Goal: Task Accomplishment & Management: Use online tool/utility

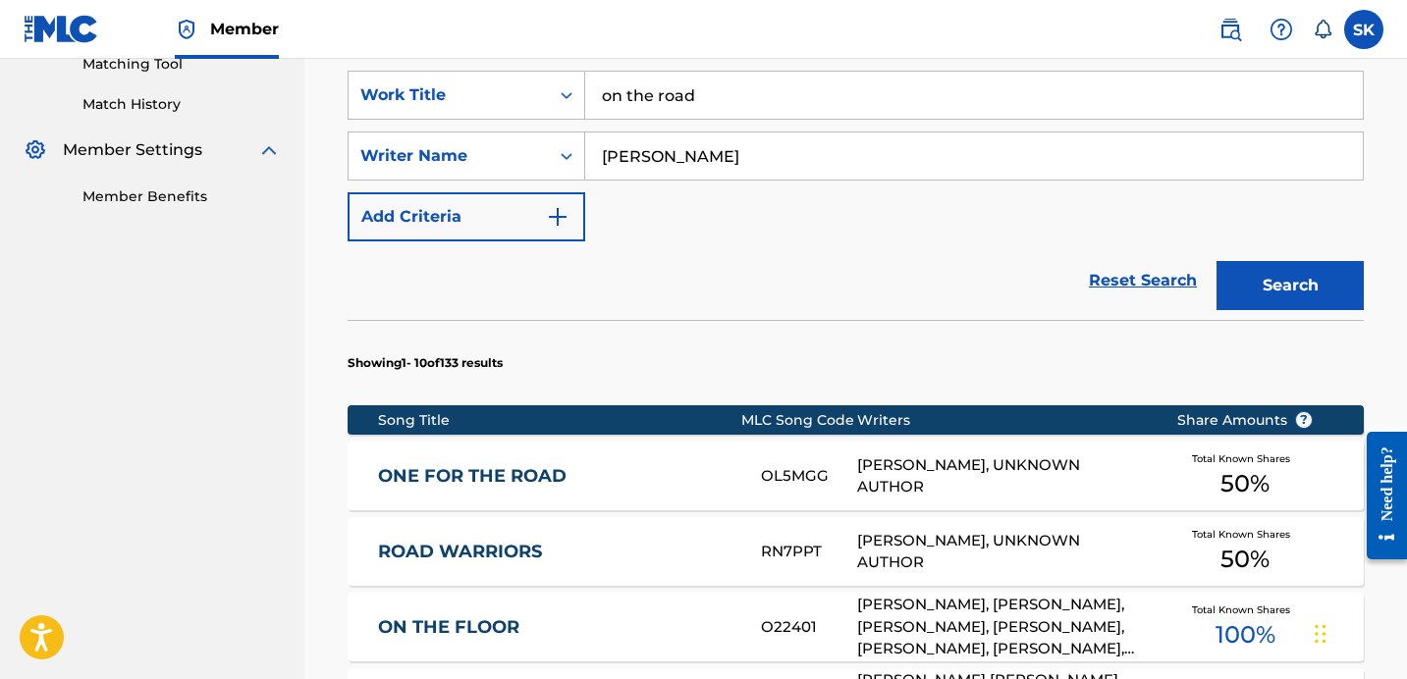
click at [1364, 45] on label at bounding box center [1363, 29] width 39 height 39
click at [1364, 29] on input "SK [PERSON_NAME] [EMAIL_ADDRESS][DOMAIN_NAME] Notification Preferences Profile …" at bounding box center [1364, 29] width 0 height 0
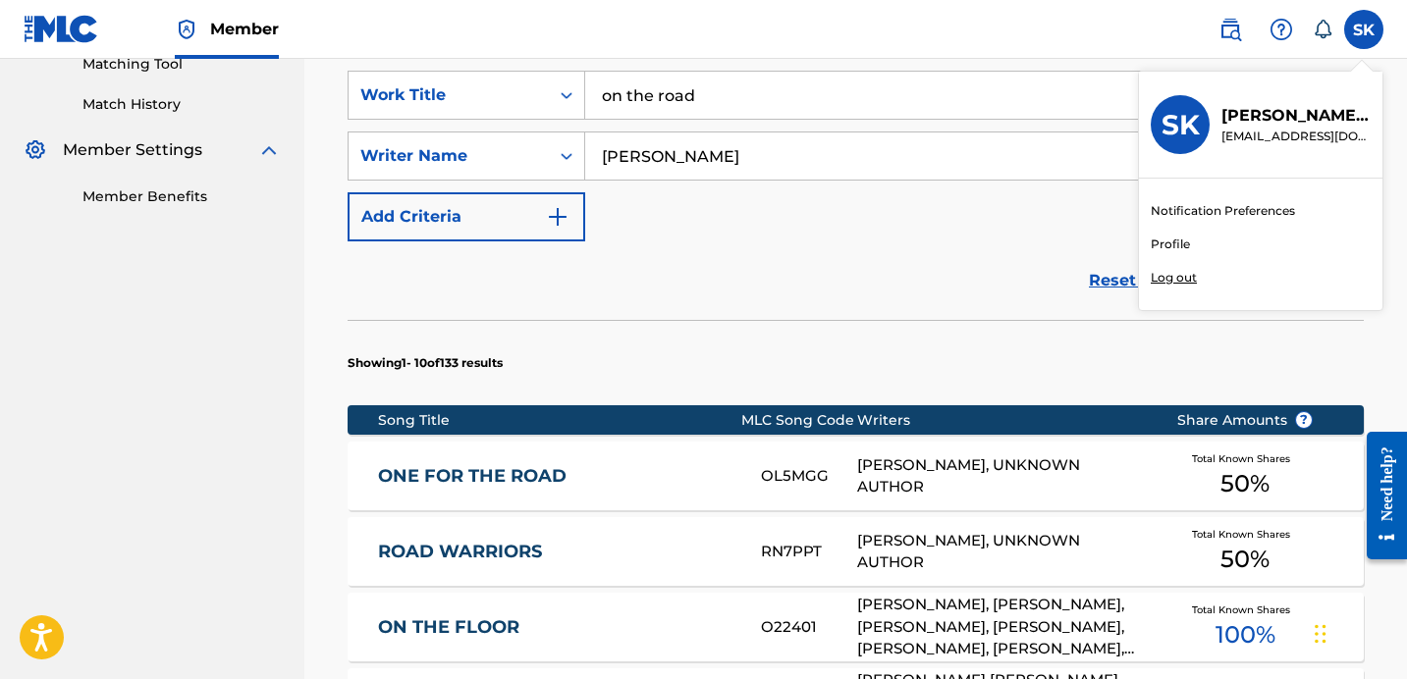
click at [1188, 280] on p "Log out" at bounding box center [1174, 278] width 46 height 18
click at [1364, 29] on input "SK [PERSON_NAME] [EMAIL_ADDRESS][DOMAIN_NAME] Notification Preferences Profile …" at bounding box center [1364, 29] width 0 height 0
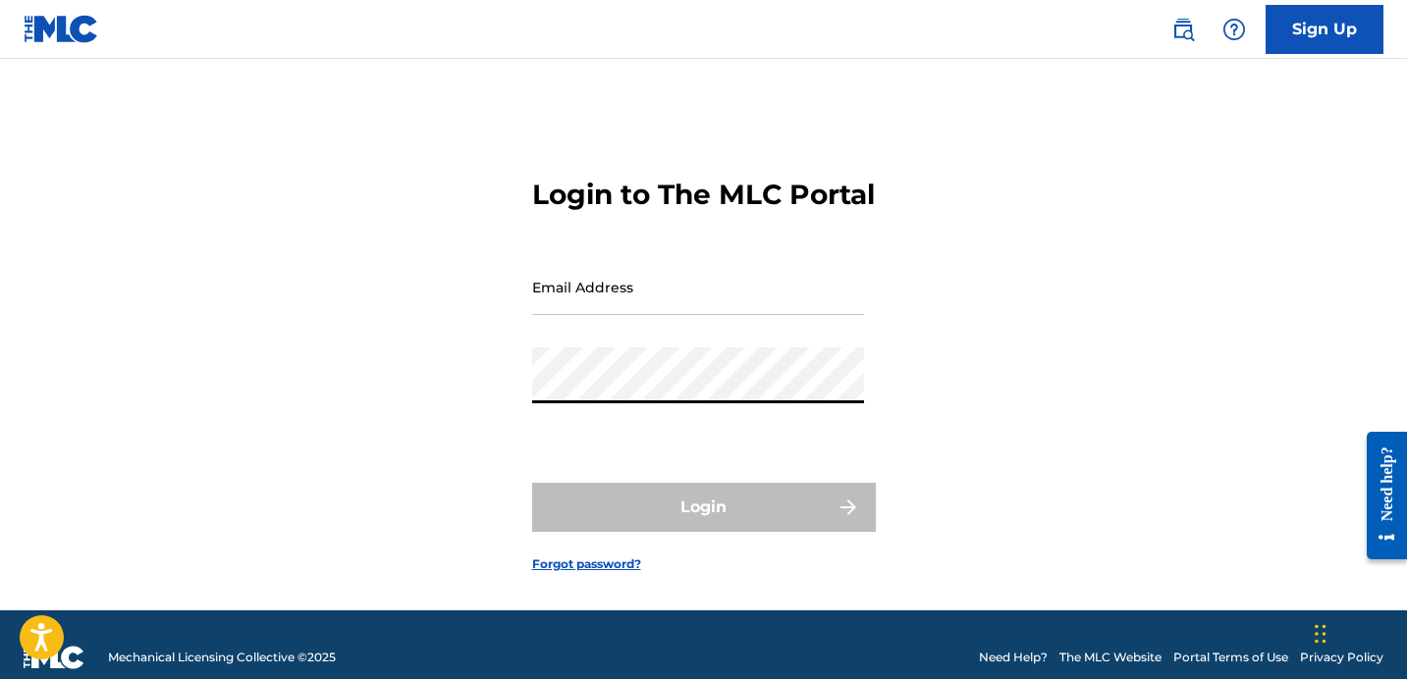
type input "[EMAIL_ADDRESS][DOMAIN_NAME]"
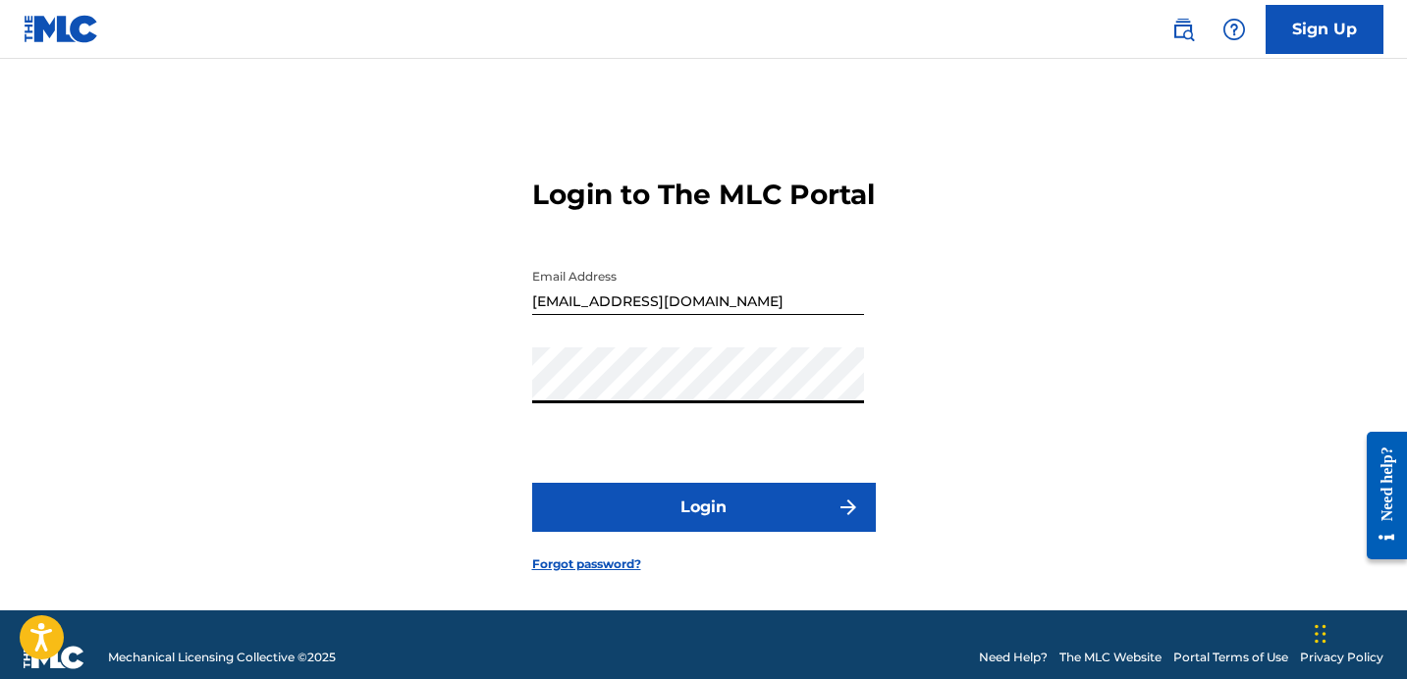
click at [667, 523] on button "Login" at bounding box center [704, 507] width 344 height 49
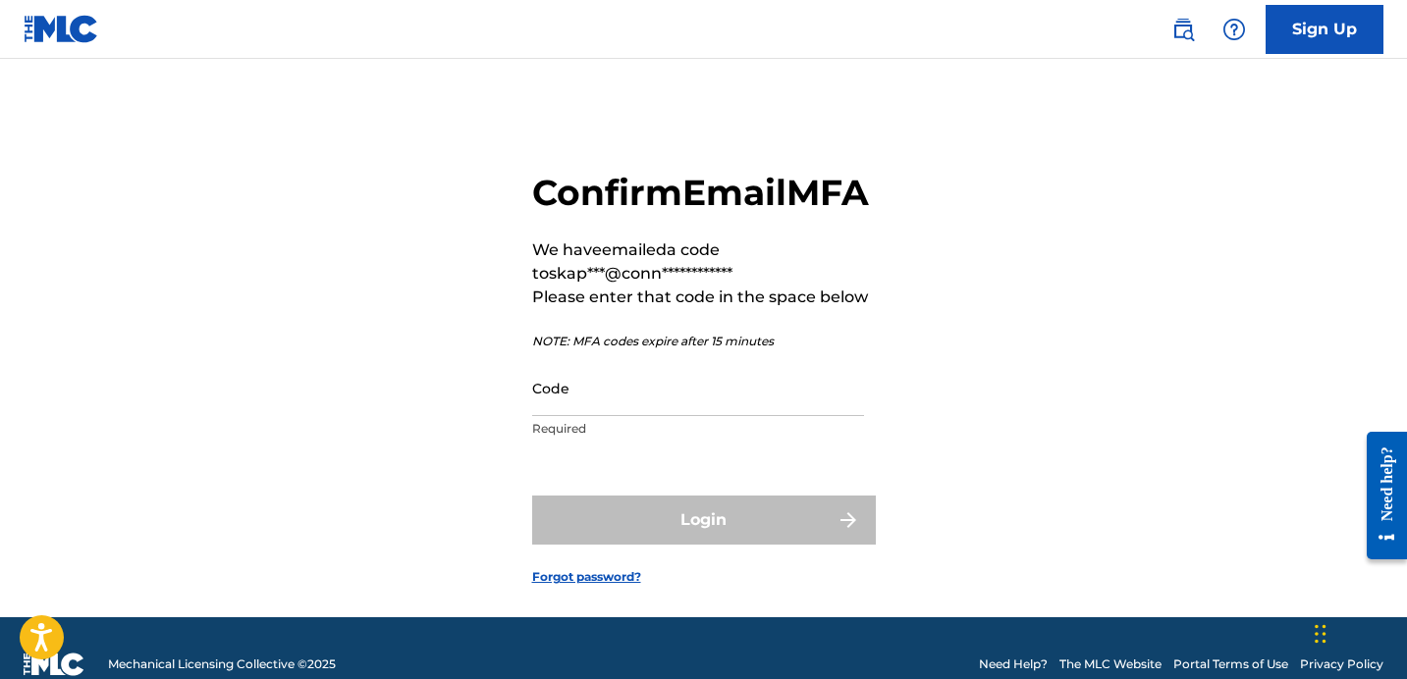
click at [727, 416] on input "Code" at bounding box center [698, 388] width 332 height 56
paste input "62851149"
click at [661, 545] on div "Login" at bounding box center [704, 520] width 344 height 49
click at [742, 507] on form "**********" at bounding box center [704, 363] width 344 height 510
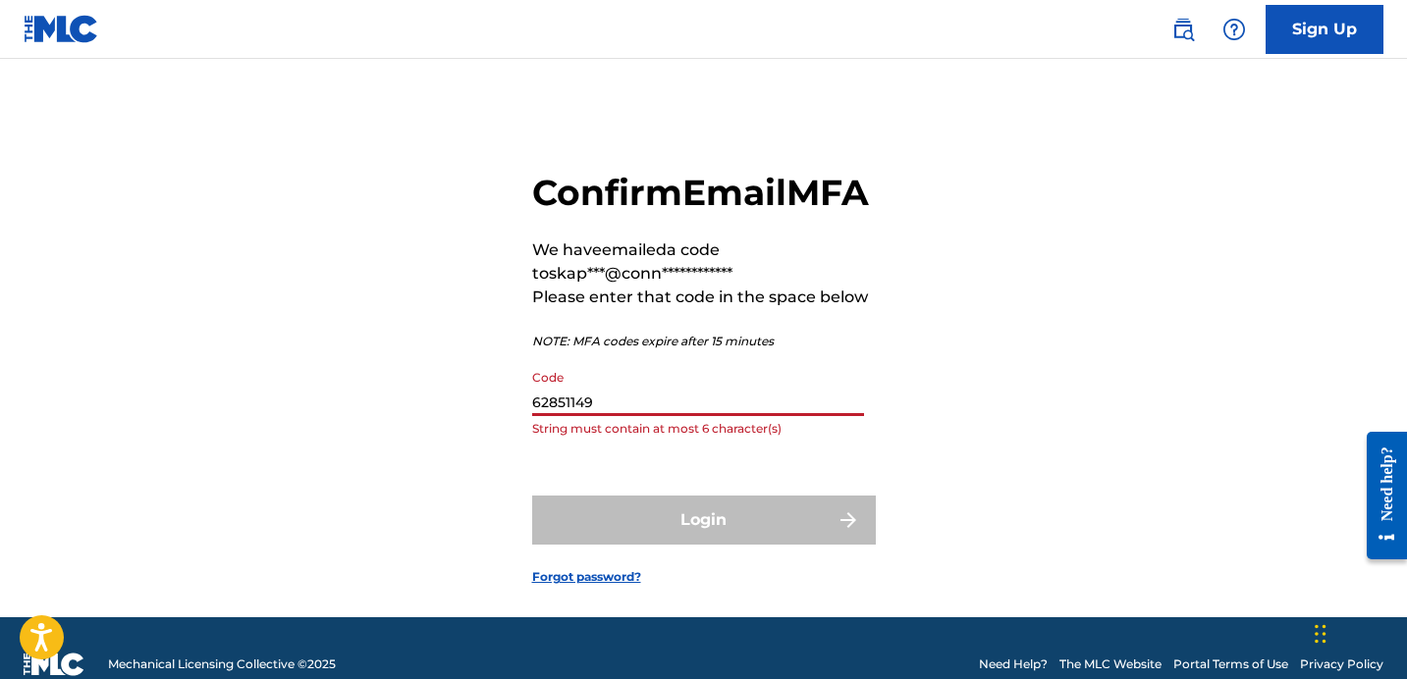
click at [720, 416] on input "62851149" at bounding box center [698, 388] width 332 height 56
click at [955, 475] on div "**********" at bounding box center [704, 363] width 1374 height 510
click at [668, 416] on input "62851149" at bounding box center [698, 388] width 332 height 56
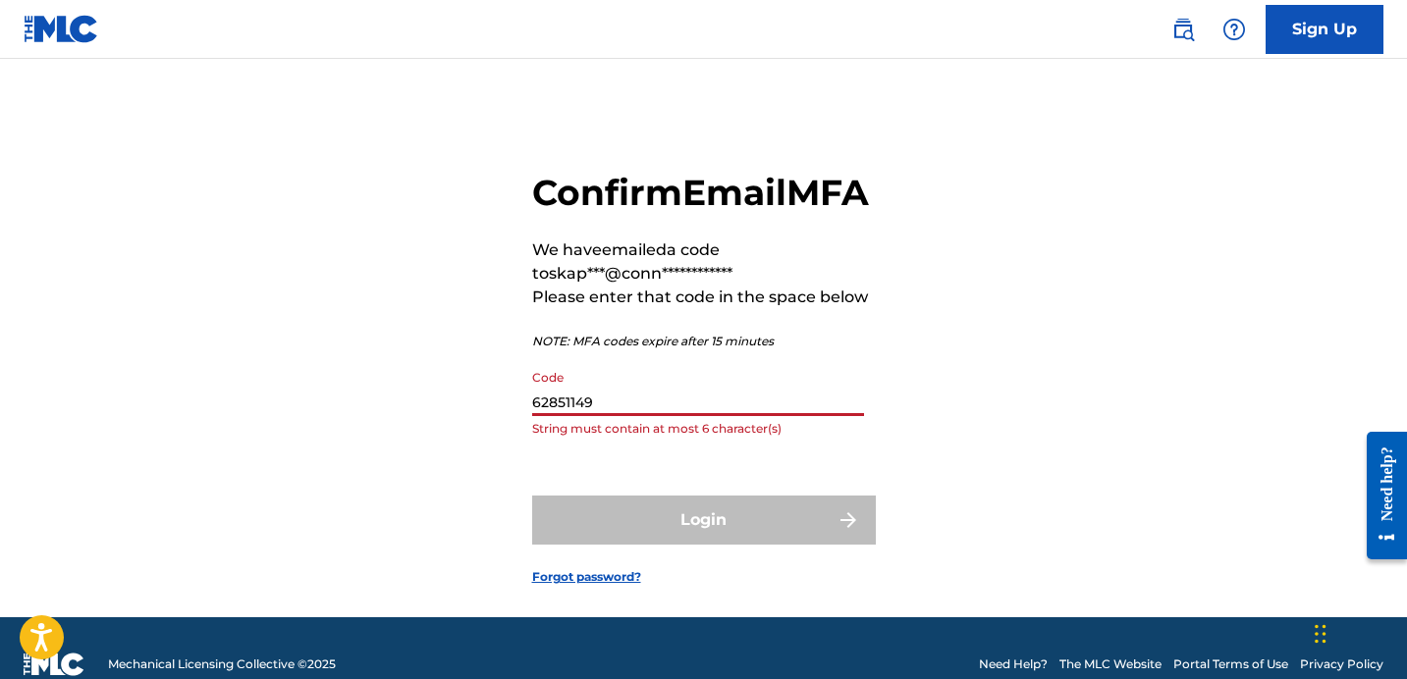
paste input "944780"
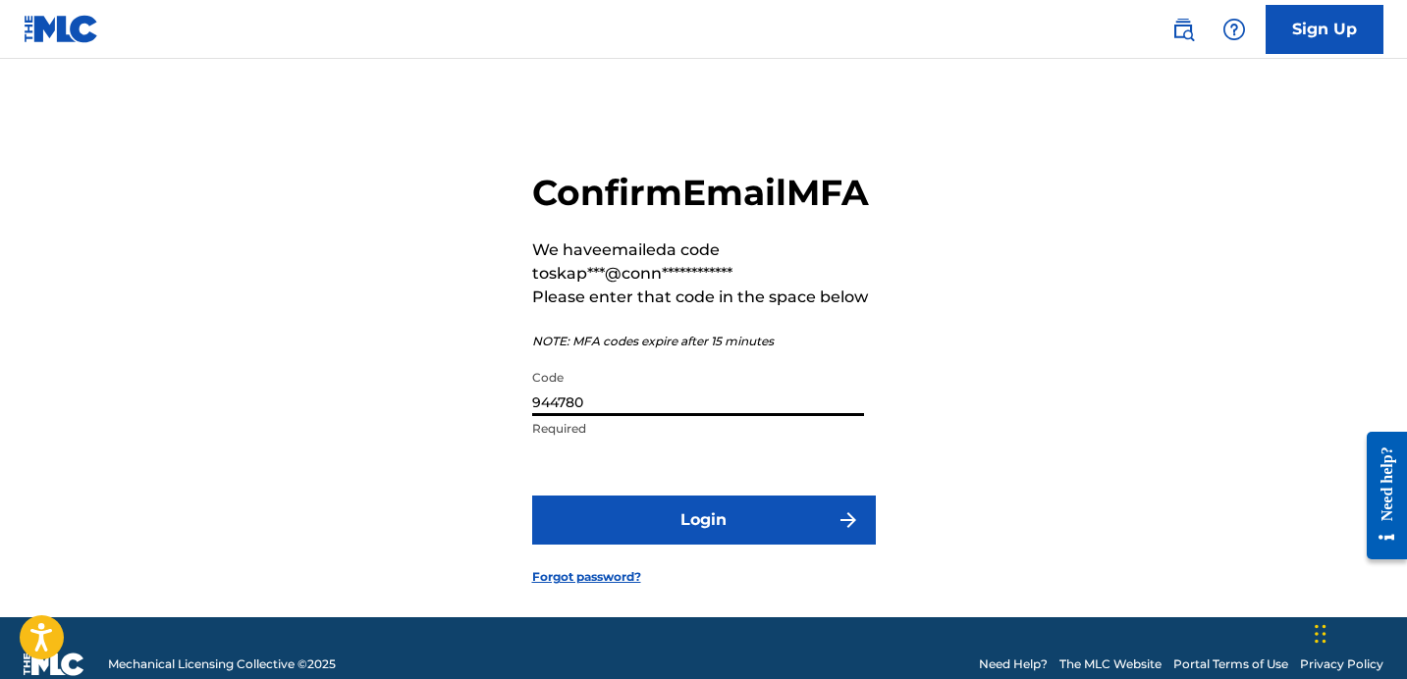
type input "944780"
click at [656, 545] on button "Login" at bounding box center [704, 520] width 344 height 49
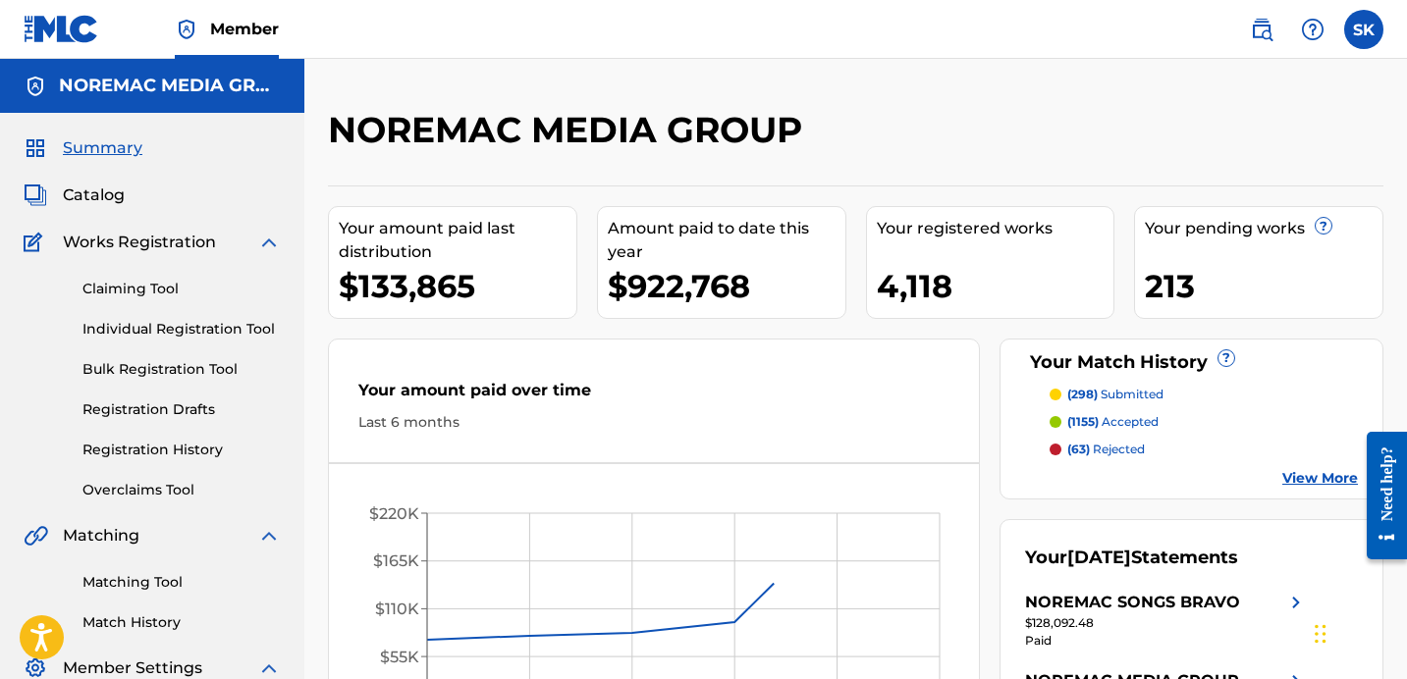
drag, startPoint x: 756, startPoint y: 149, endPoint x: 769, endPoint y: 152, distance: 13.1
click at [756, 149] on h2 "NOREMAC MEDIA GROUP" at bounding box center [570, 130] width 484 height 44
click at [210, 331] on link "Individual Registration Tool" at bounding box center [181, 329] width 198 height 21
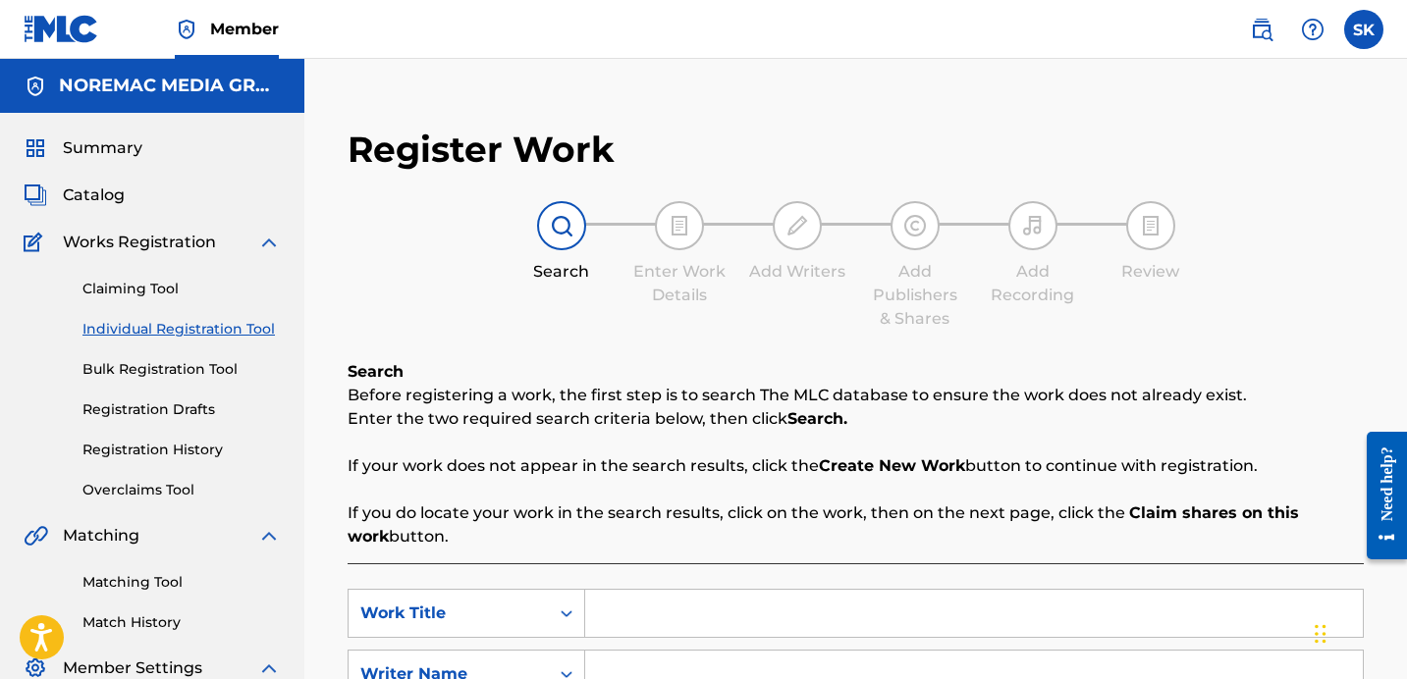
click at [544, 331] on div "Register Work Search Enter Work Details Add Writers Add Publishers & Shares Add…" at bounding box center [855, 517] width 1055 height 818
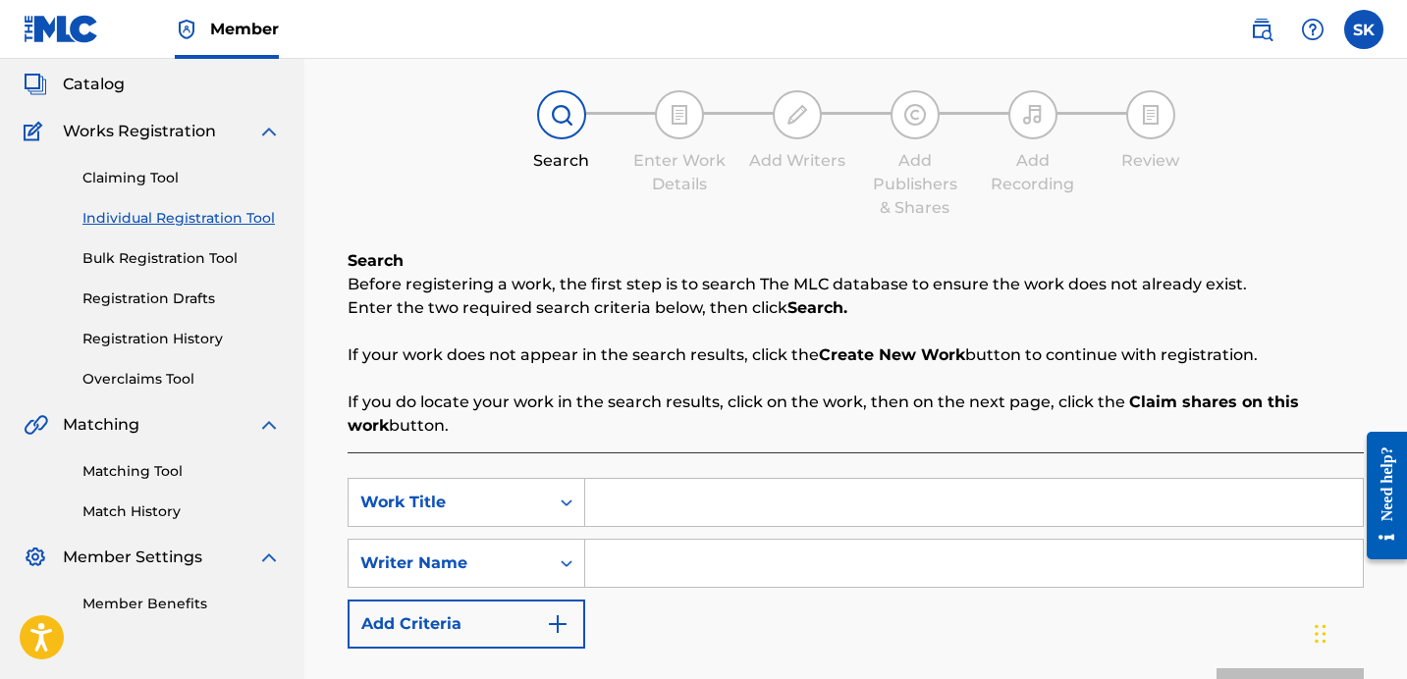
scroll to position [140, 0]
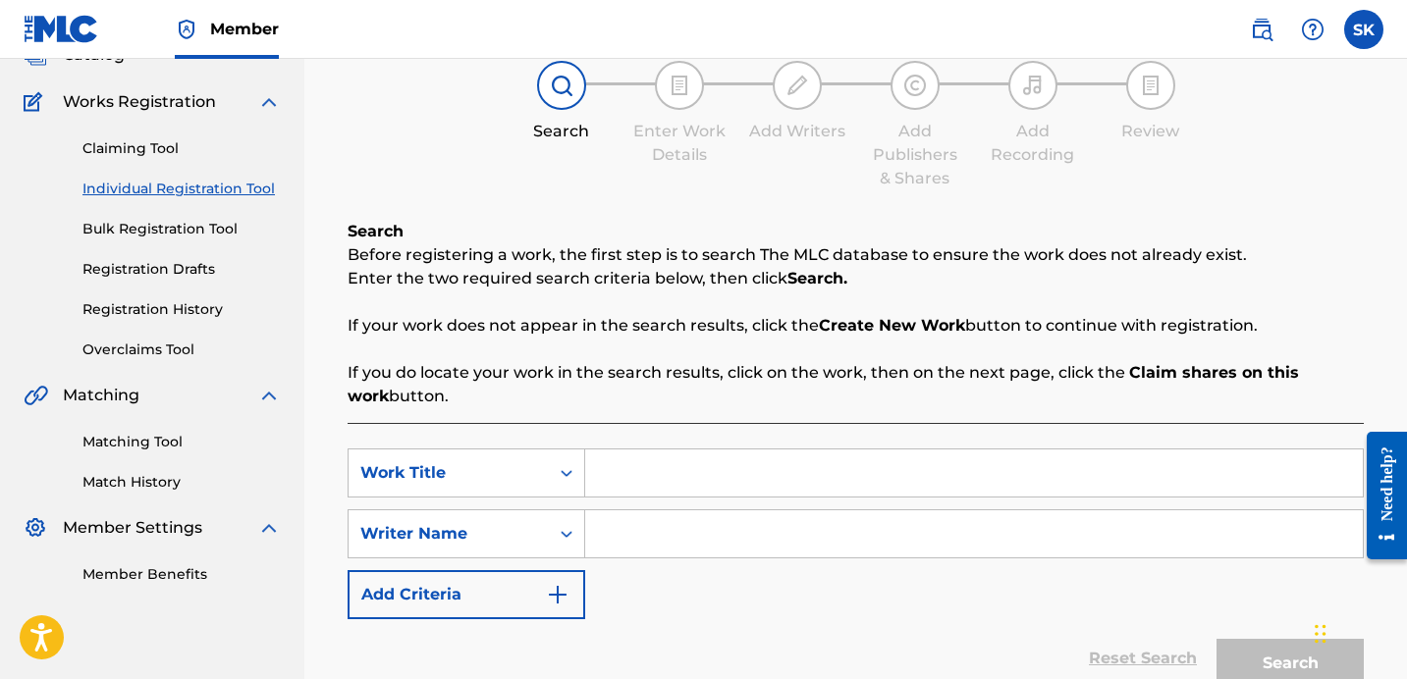
click at [651, 469] on input "Search Form" at bounding box center [974, 473] width 778 height 47
type input "leave some daty"
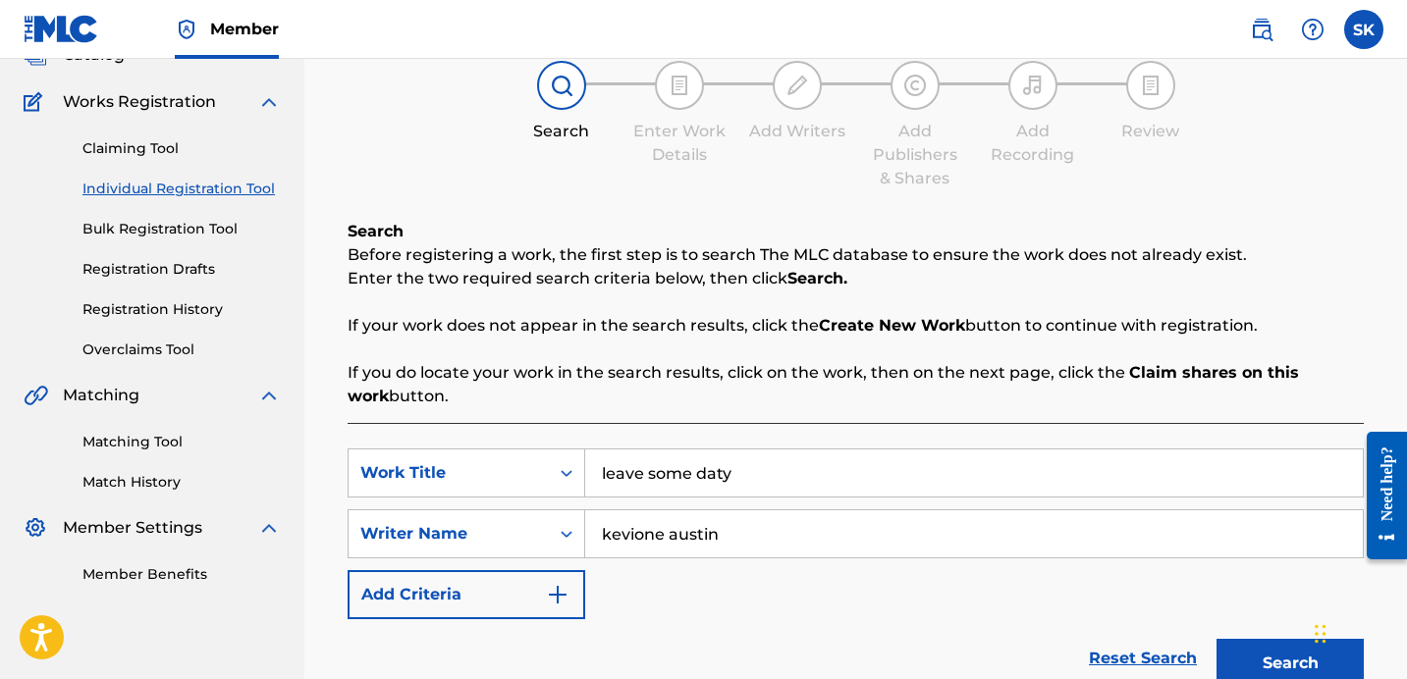
type input "kevione austin"
click at [780, 484] on input "leave some daty" at bounding box center [974, 473] width 778 height 47
type input "leave some day"
click at [1216, 639] on button "Search" at bounding box center [1289, 663] width 147 height 49
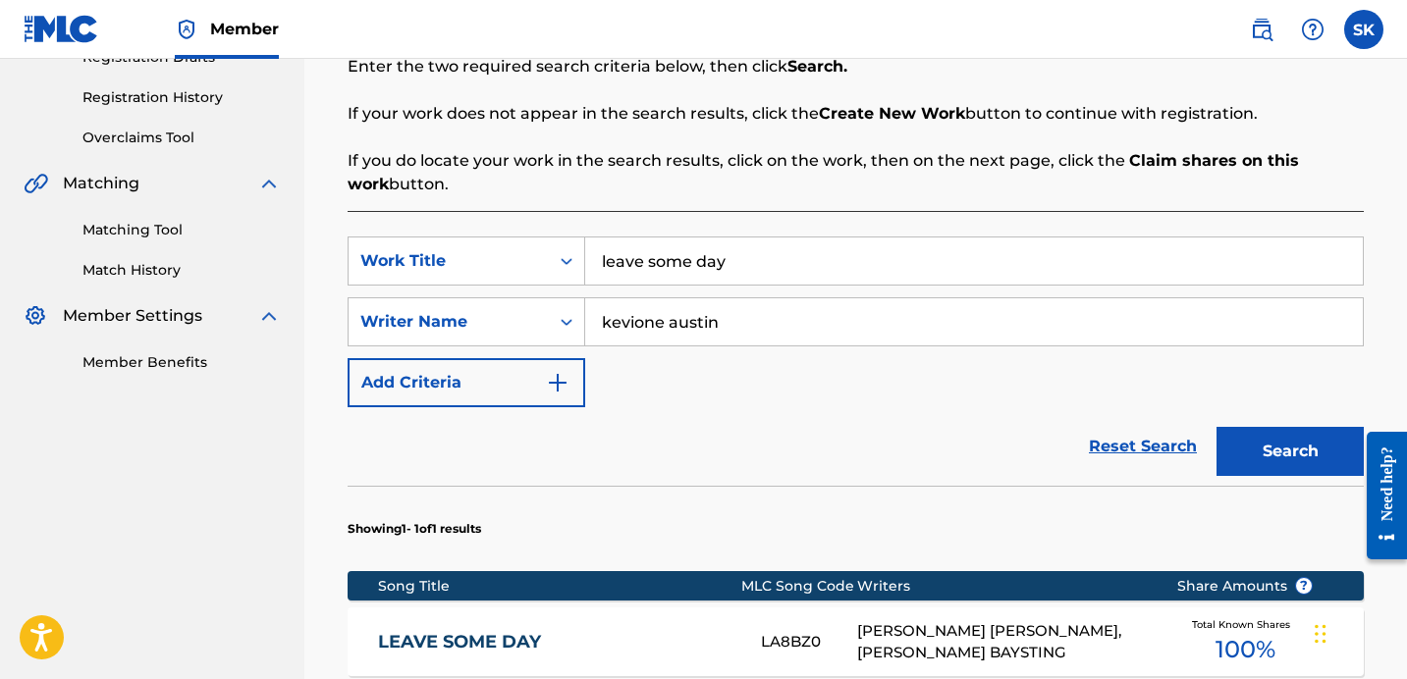
scroll to position [487, 0]
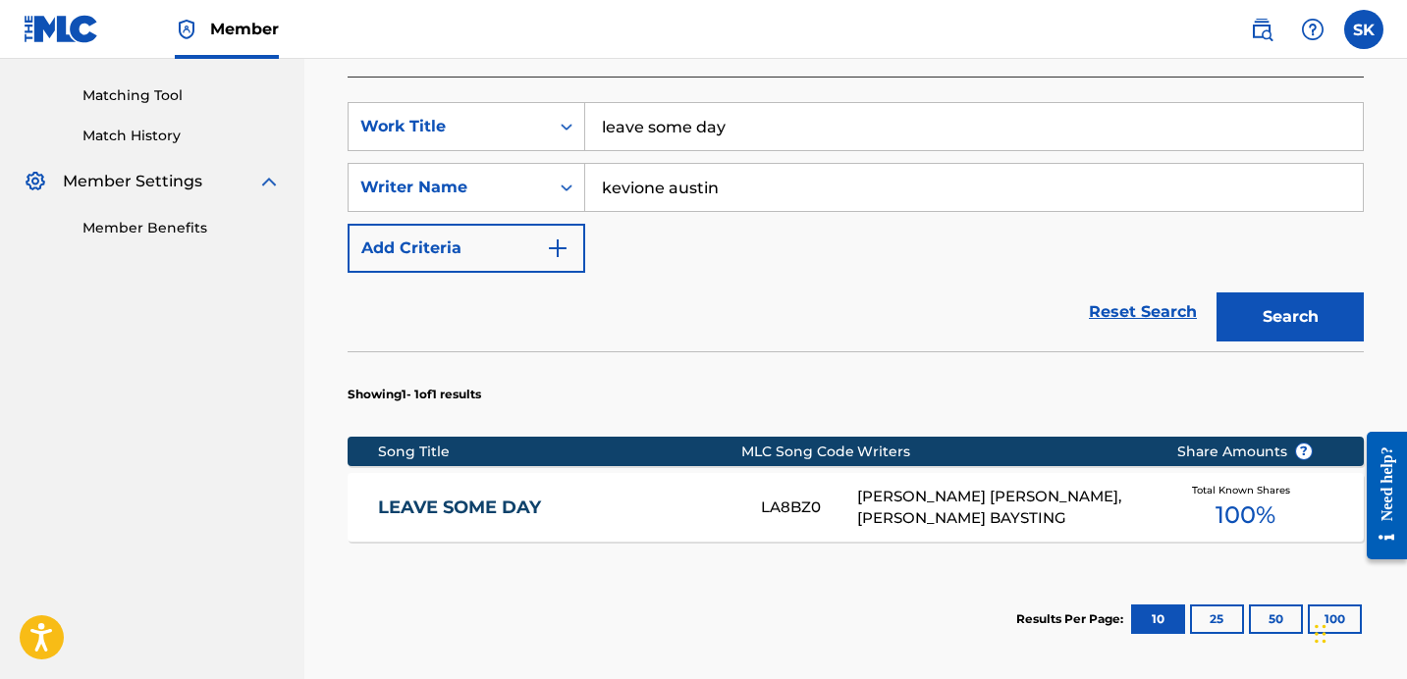
click at [826, 500] on div "LA8BZ0" at bounding box center [809, 508] width 96 height 23
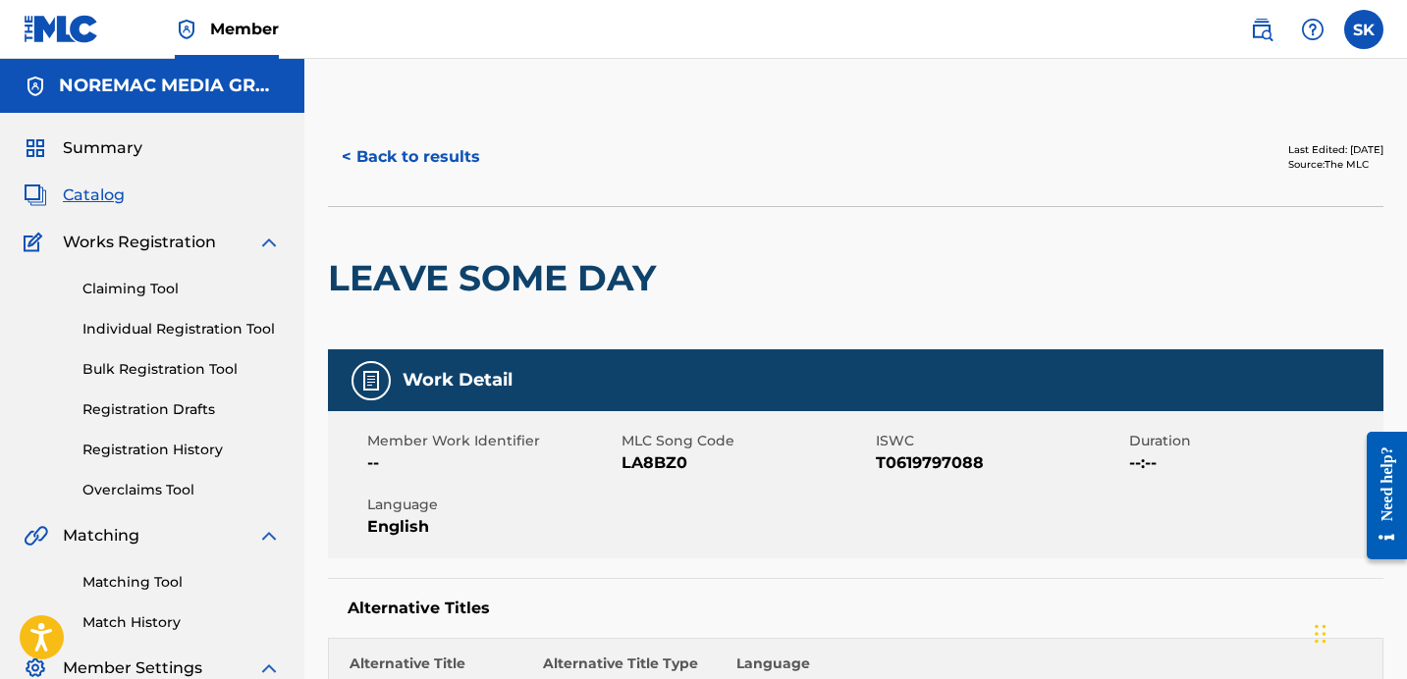
click at [462, 164] on button "< Back to results" at bounding box center [411, 157] width 166 height 49
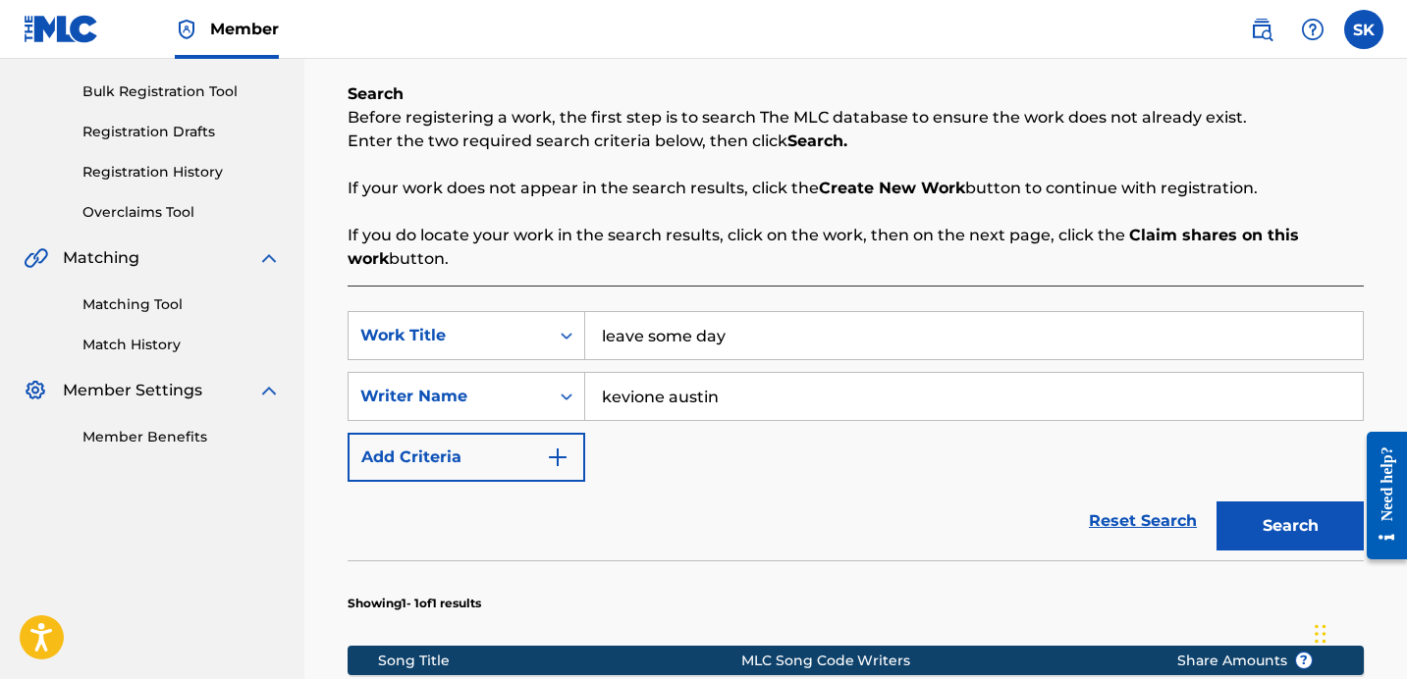
click at [761, 359] on div "leave some day" at bounding box center [974, 335] width 779 height 49
click at [764, 346] on input "leave some day" at bounding box center [974, 335] width 778 height 47
click at [763, 346] on input "leave some day" at bounding box center [974, 335] width 778 height 47
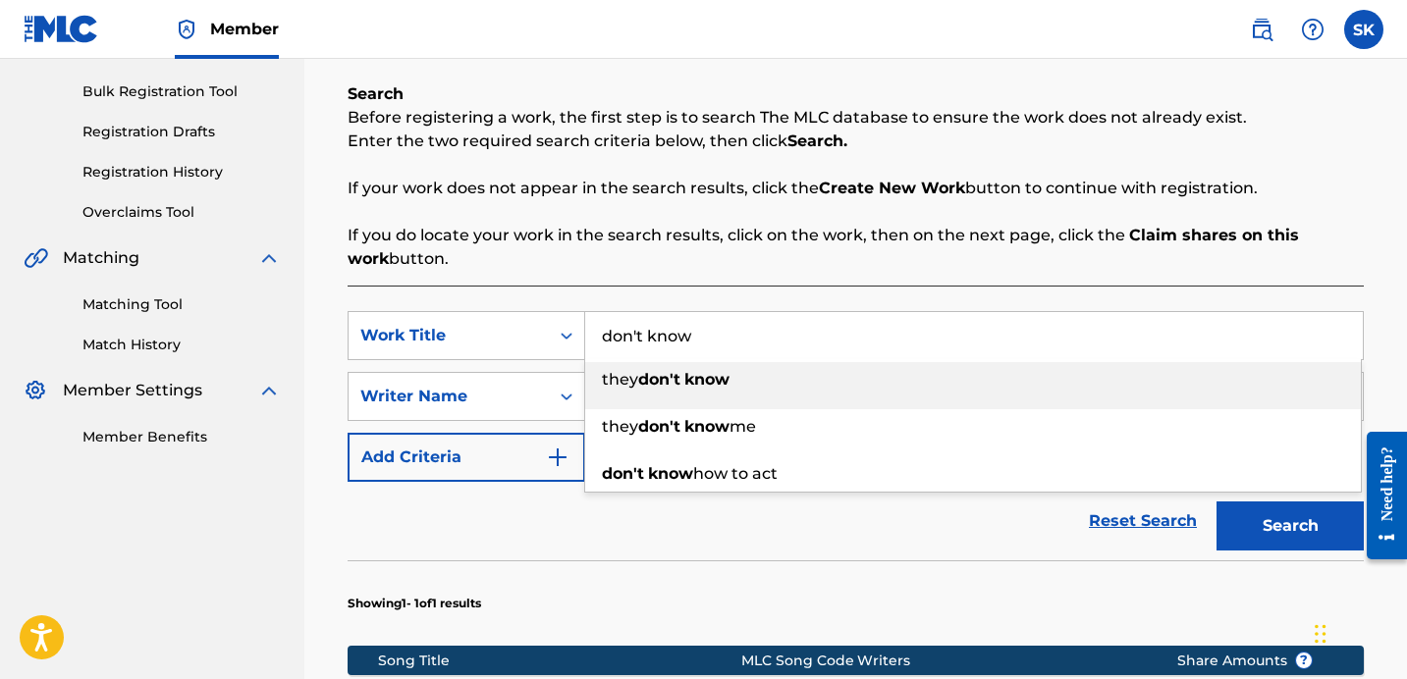
type input "don't know"
drag, startPoint x: 880, startPoint y: 219, endPoint x: 1116, endPoint y: 305, distance: 251.9
click at [879, 220] on div "Search Before registering a work, the first step is to search The MLC database …" at bounding box center [856, 176] width 1016 height 188
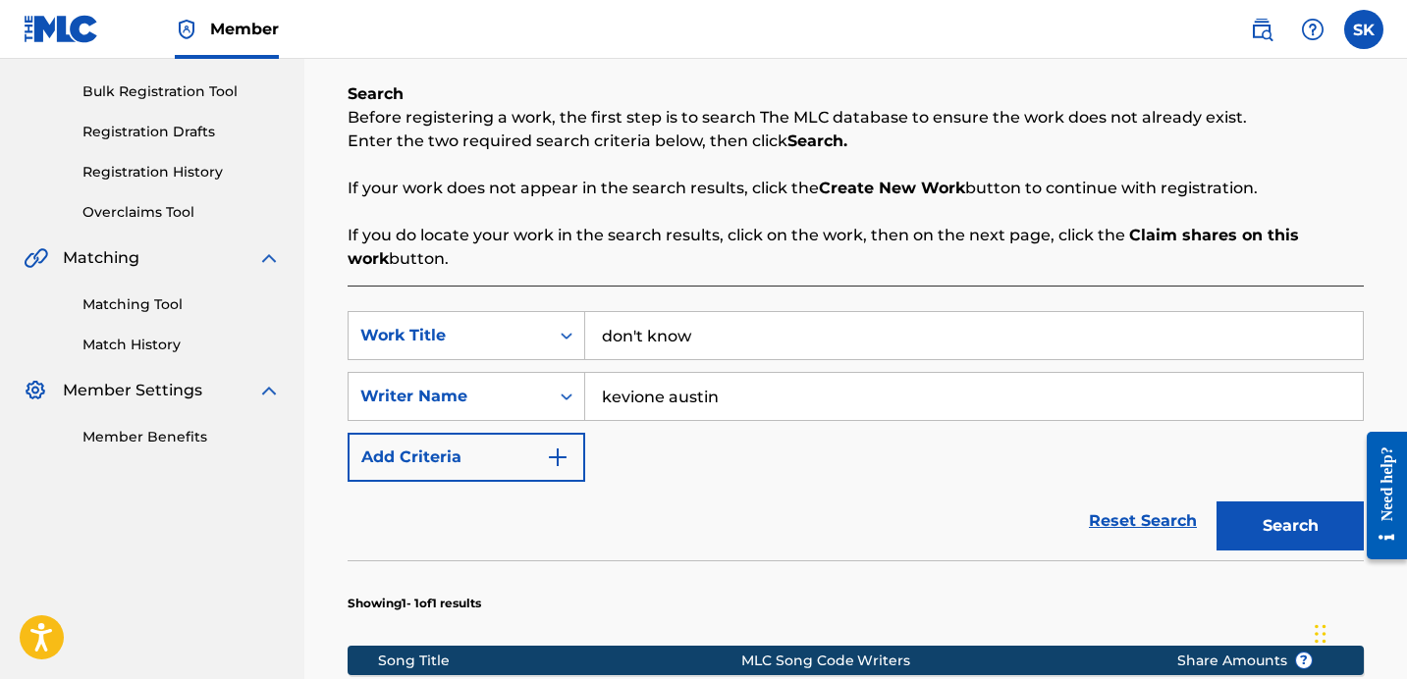
drag, startPoint x: 1300, startPoint y: 509, endPoint x: 1292, endPoint y: 520, distance: 14.2
click at [1300, 510] on button "Search" at bounding box center [1289, 526] width 147 height 49
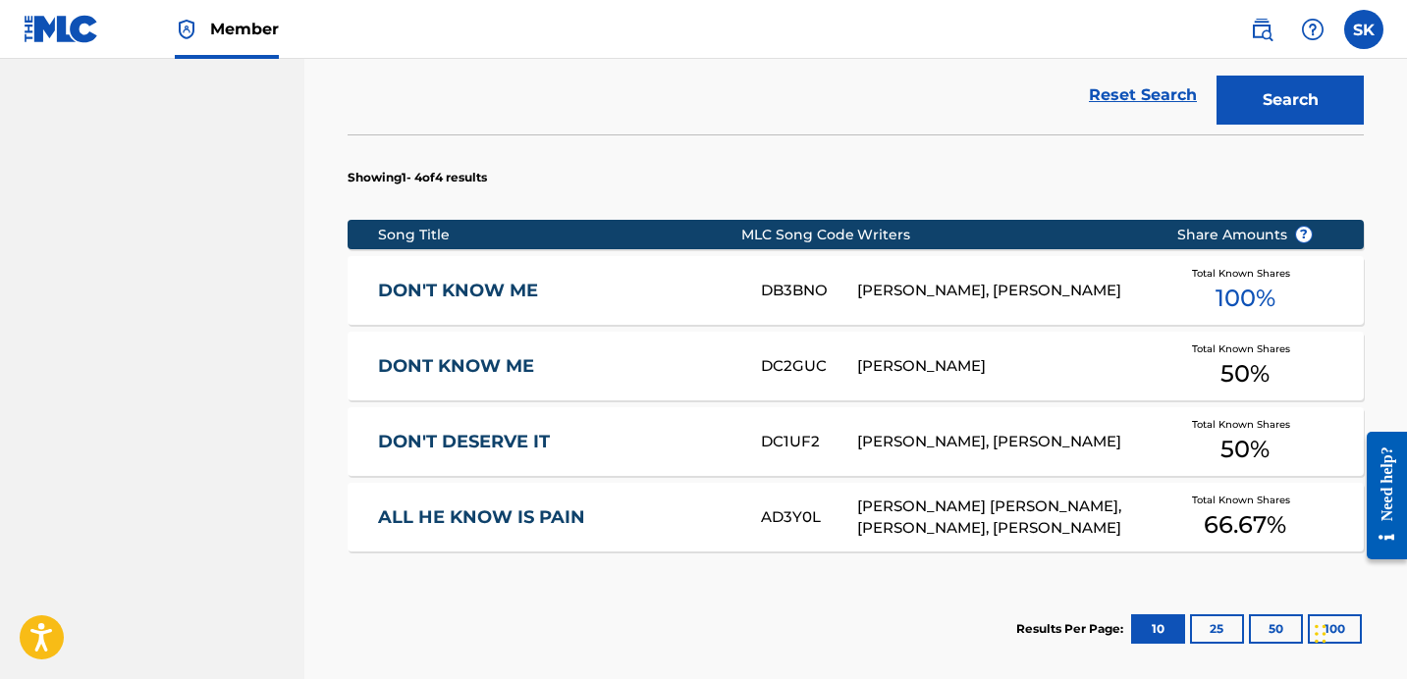
scroll to position [705, 0]
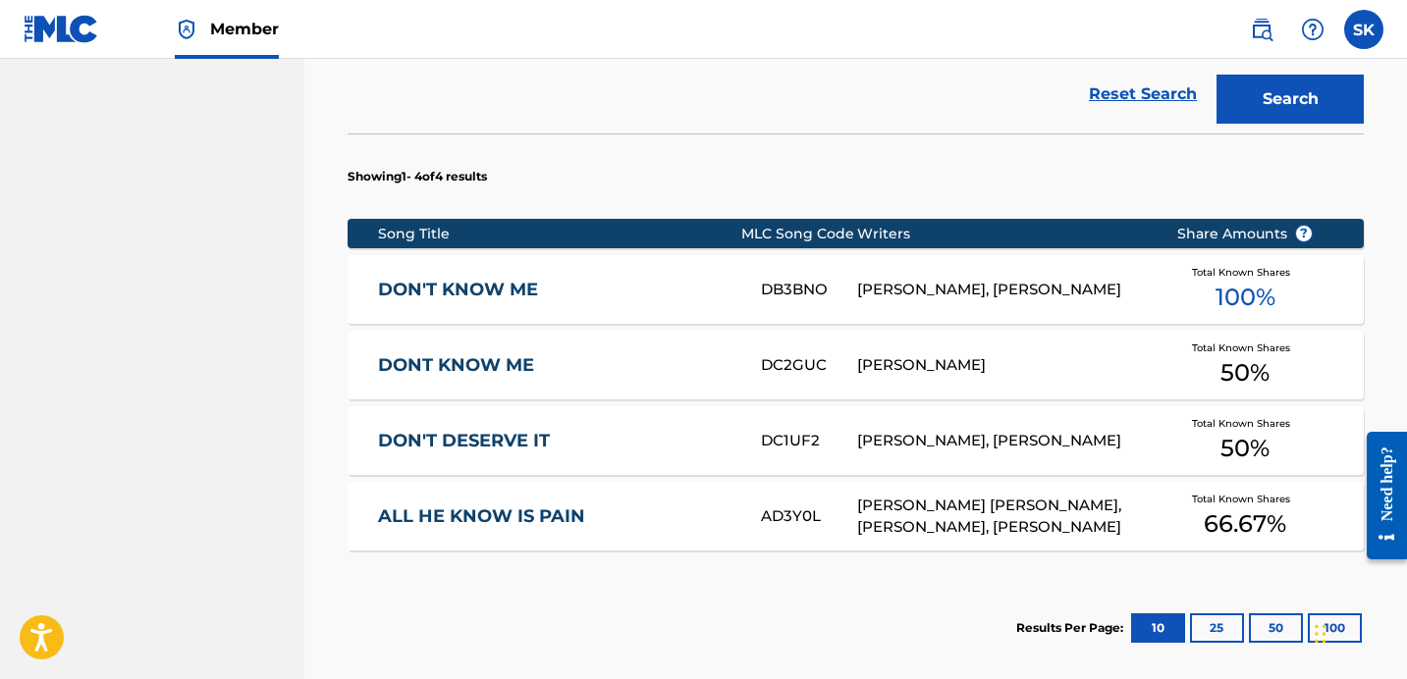
click at [688, 369] on link "DONT KNOW ME" at bounding box center [556, 365] width 356 height 23
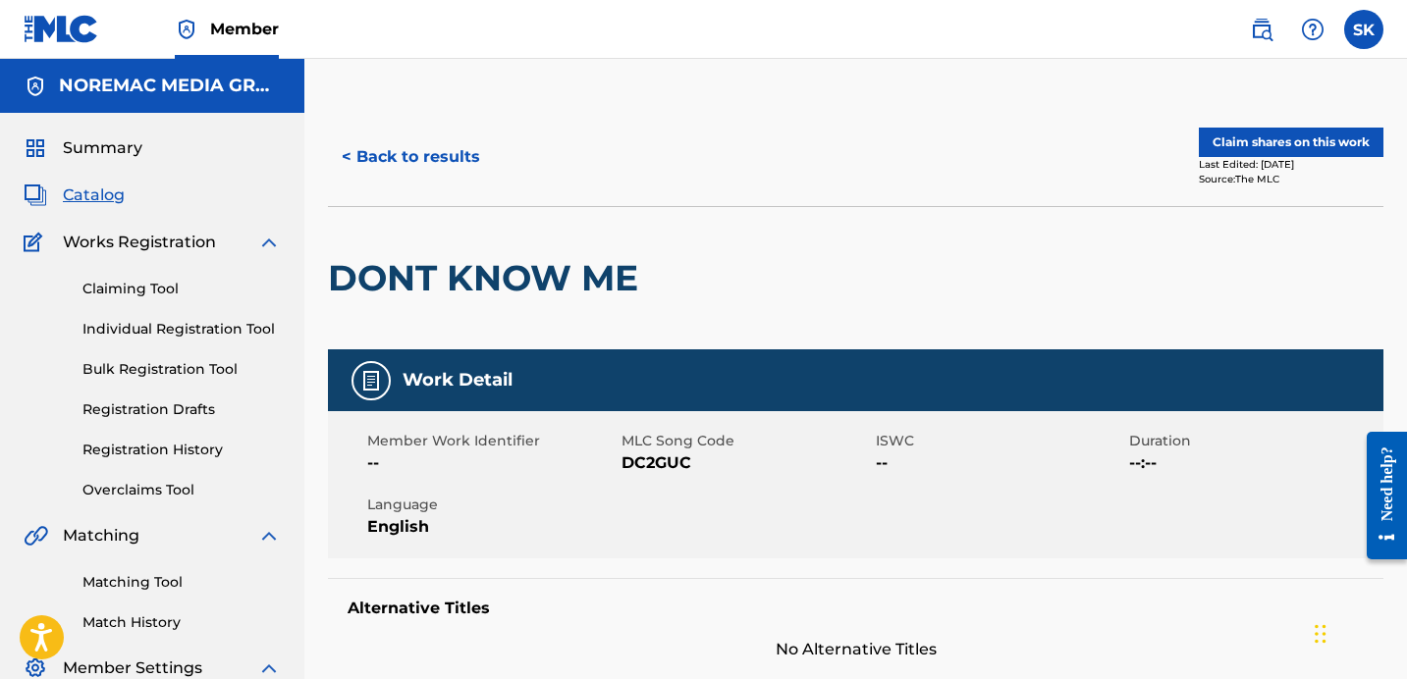
click at [452, 167] on button "< Back to results" at bounding box center [411, 157] width 166 height 49
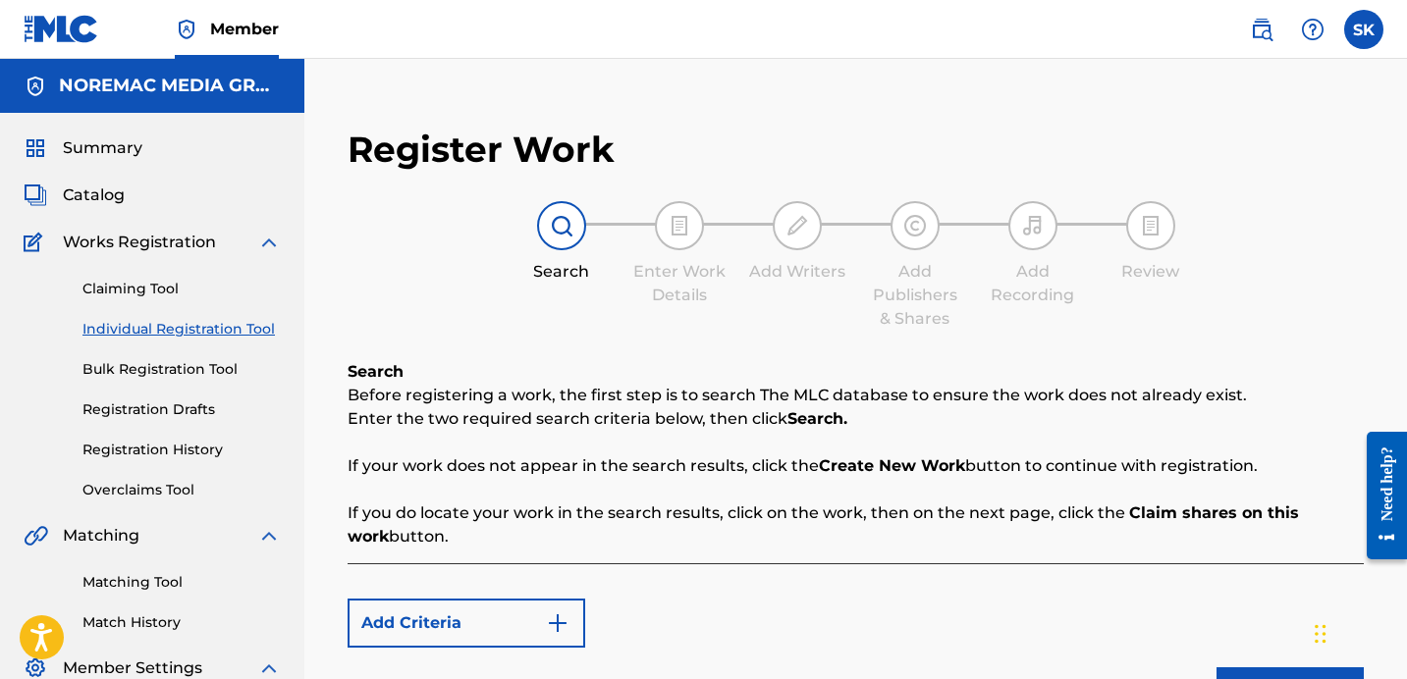
scroll to position [278, 0]
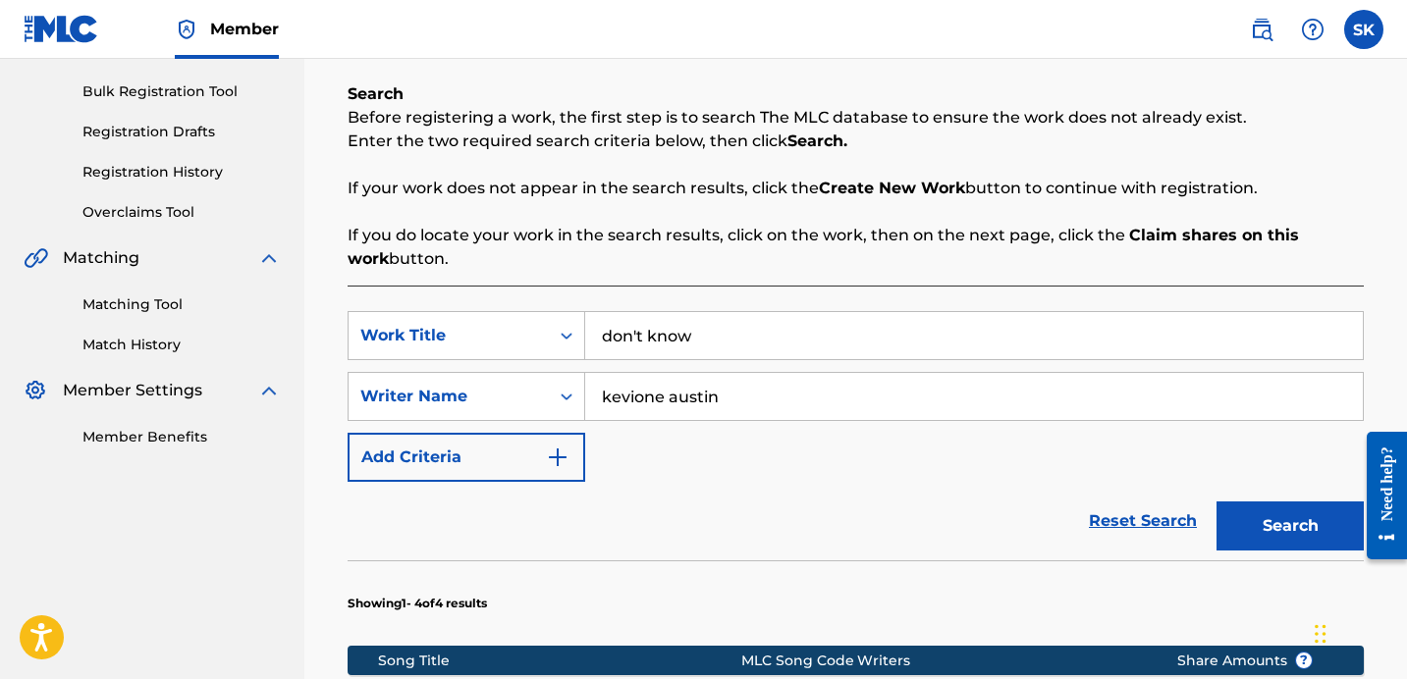
click at [708, 322] on input "don't know" at bounding box center [974, 335] width 778 height 47
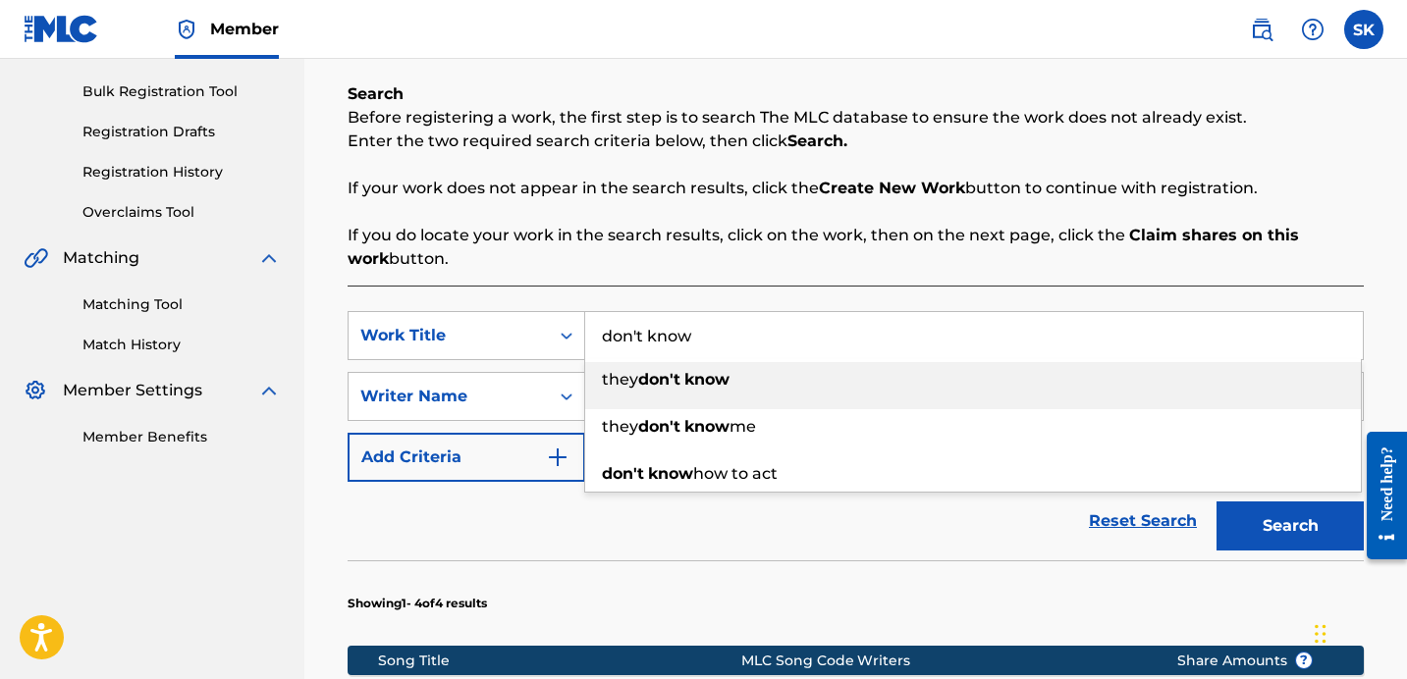
click at [717, 337] on input "don't know" at bounding box center [974, 335] width 778 height 47
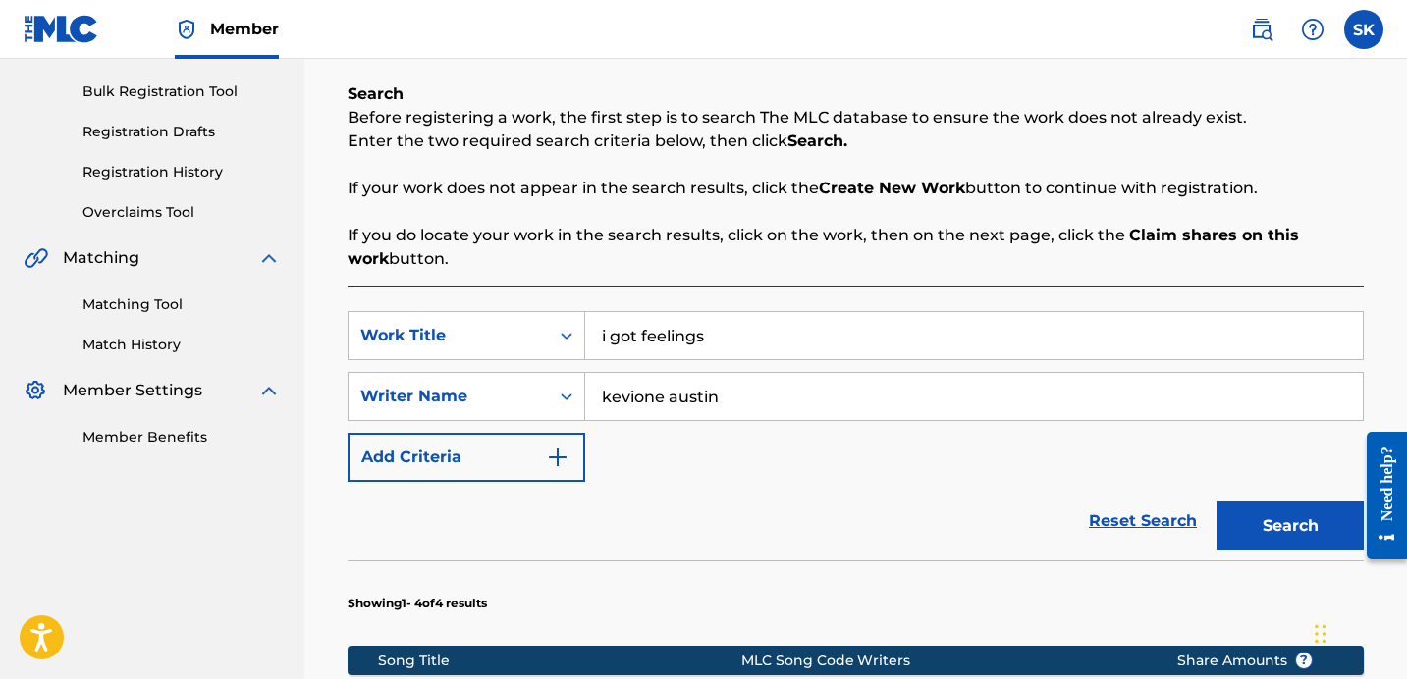
type input "i got feelings"
click at [1216, 502] on button "Search" at bounding box center [1289, 526] width 147 height 49
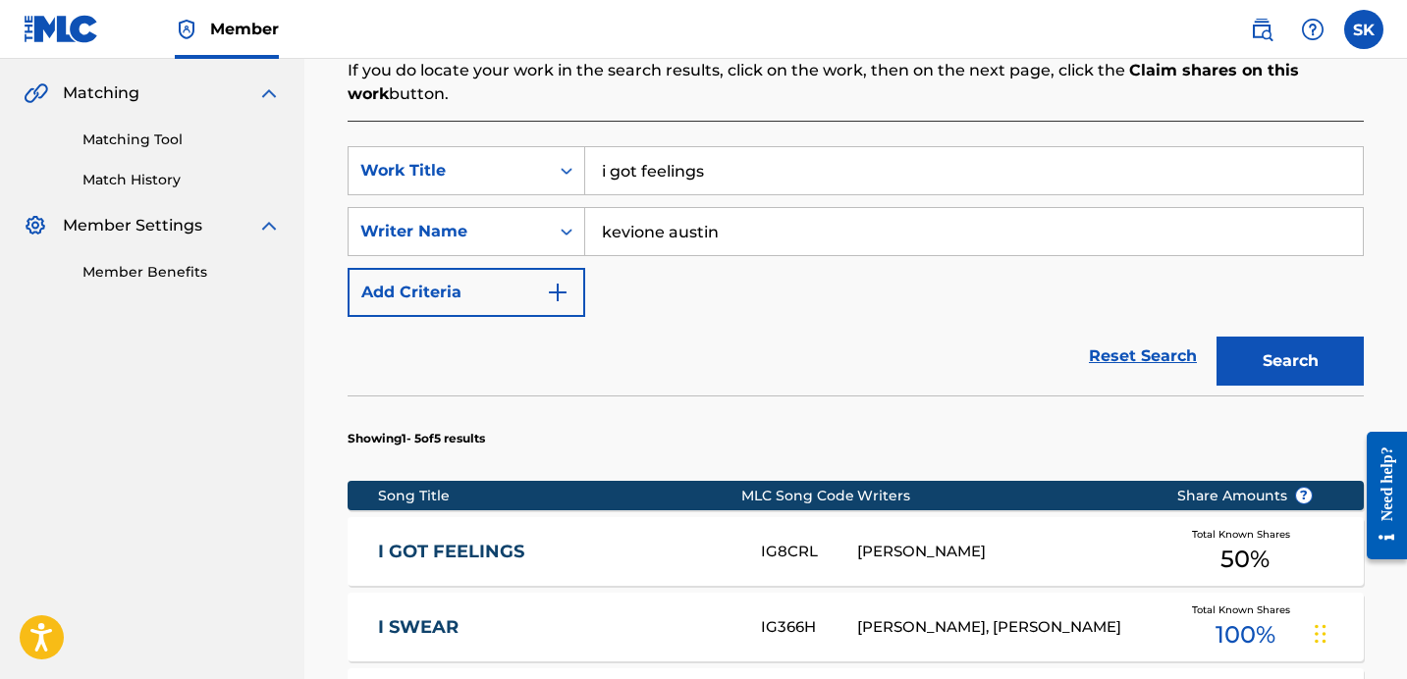
scroll to position [628, 0]
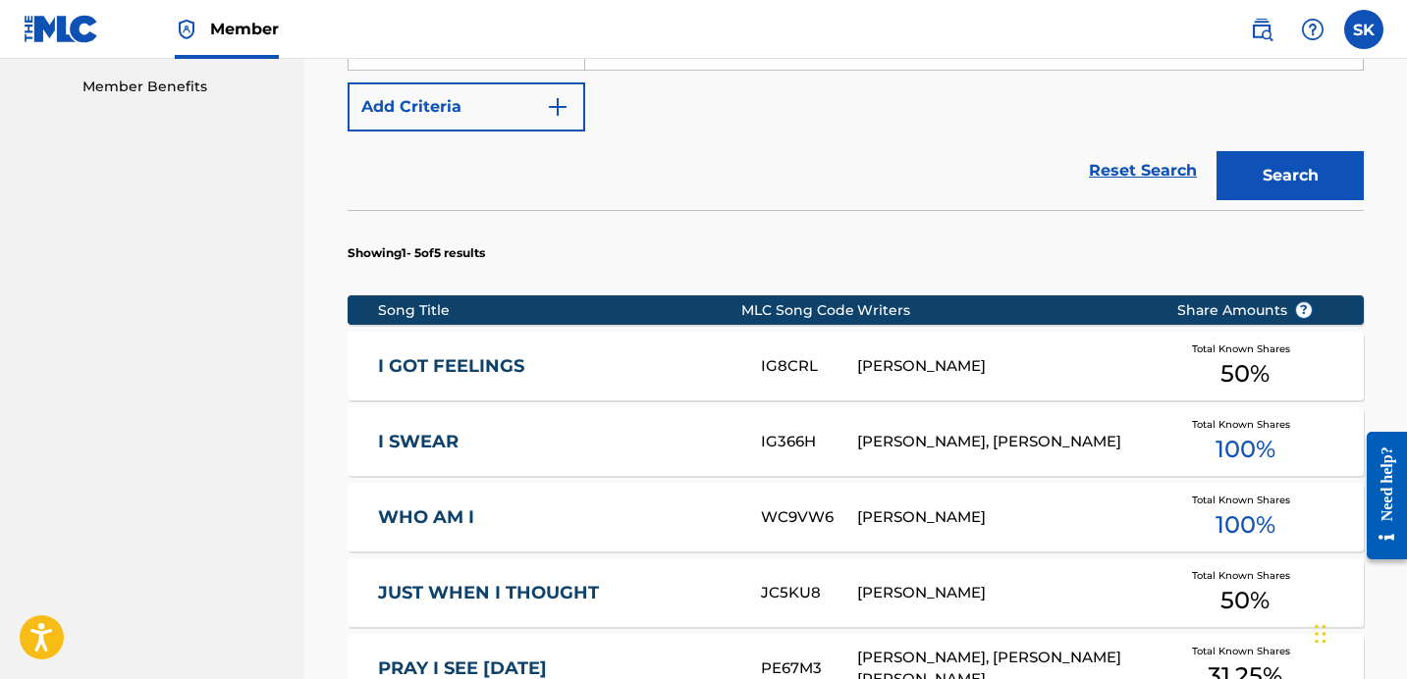
click at [761, 348] on div "I GOT FEELINGS IG8CRL [PERSON_NAME] Total Known Shares 50 %" at bounding box center [856, 366] width 1016 height 69
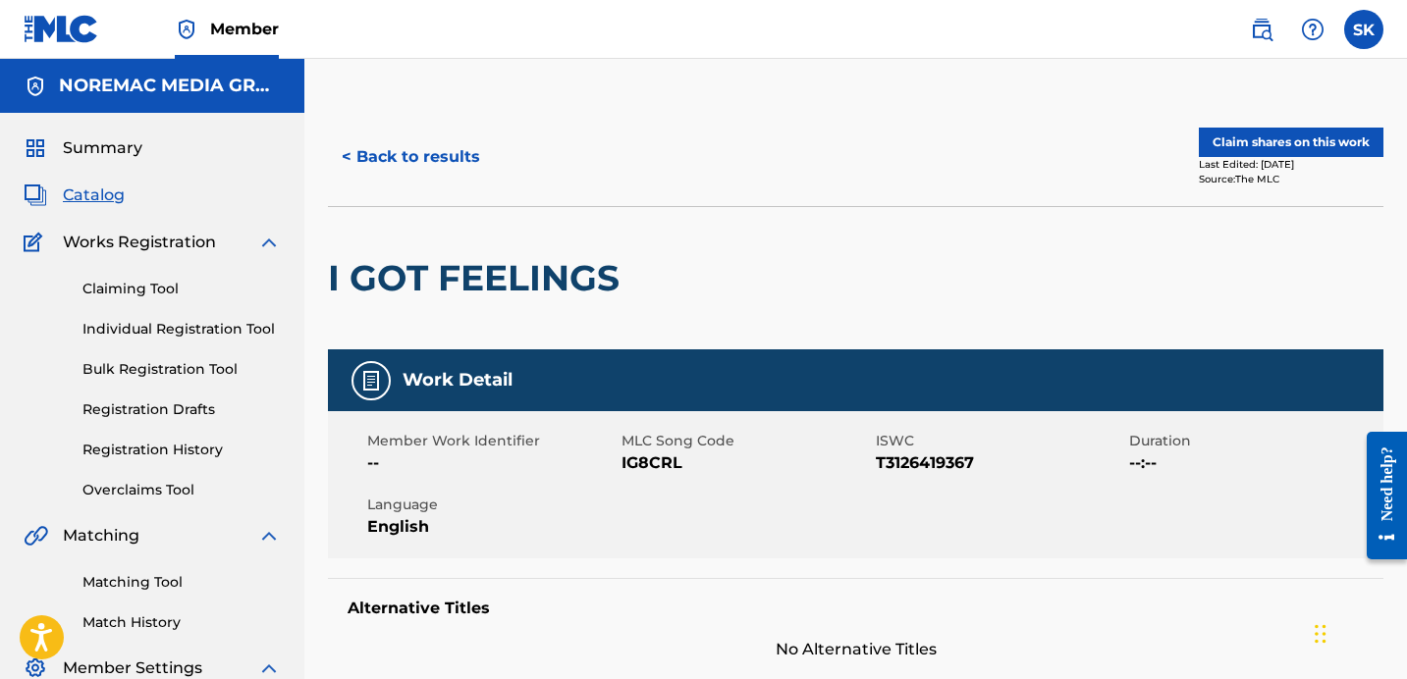
click at [425, 154] on button "< Back to results" at bounding box center [411, 157] width 166 height 49
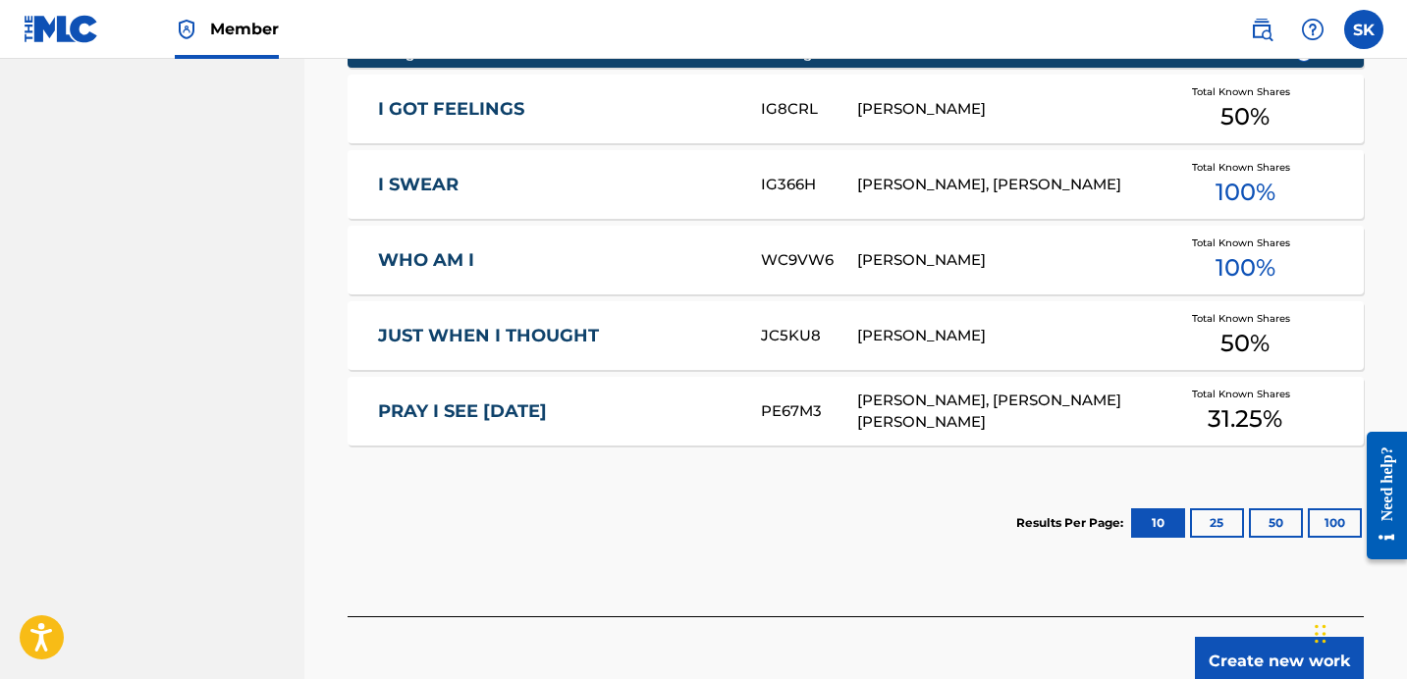
scroll to position [892, 0]
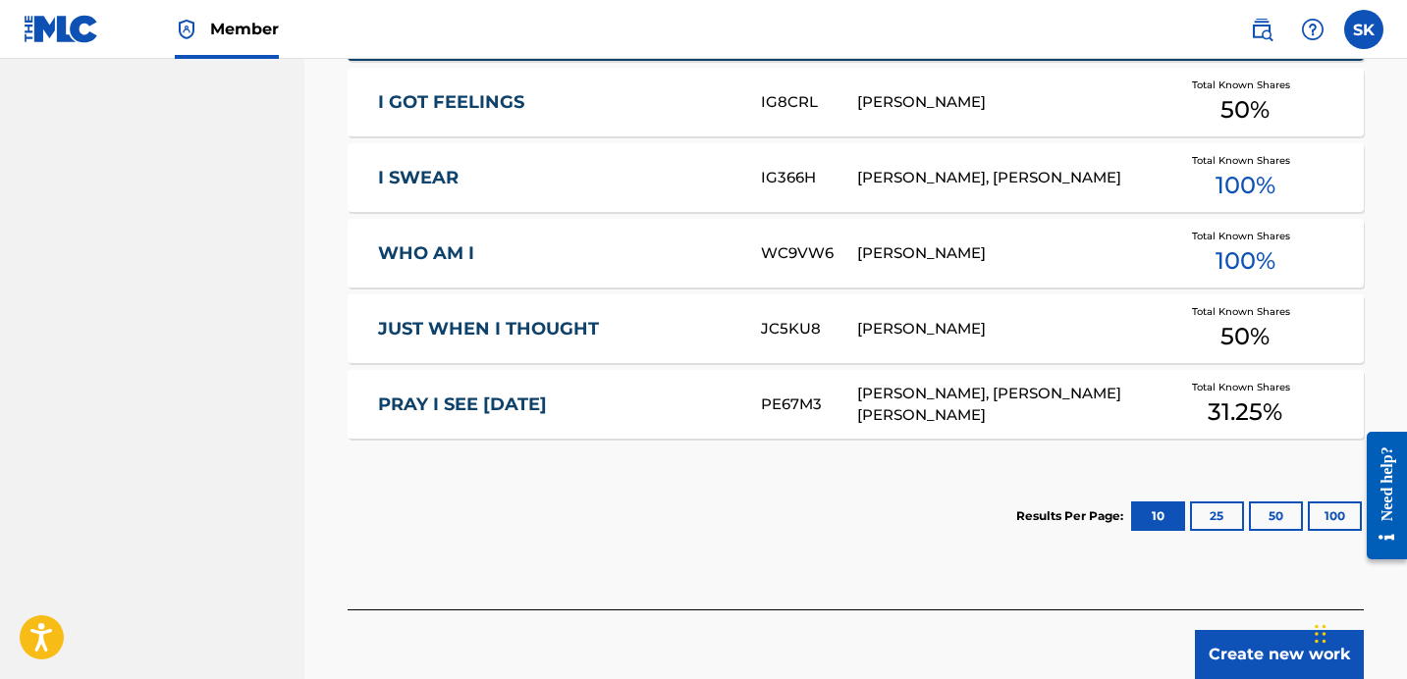
click at [563, 125] on div "I GOT FEELINGS IG8CRL [PERSON_NAME] Total Known Shares 50 %" at bounding box center [856, 102] width 1016 height 69
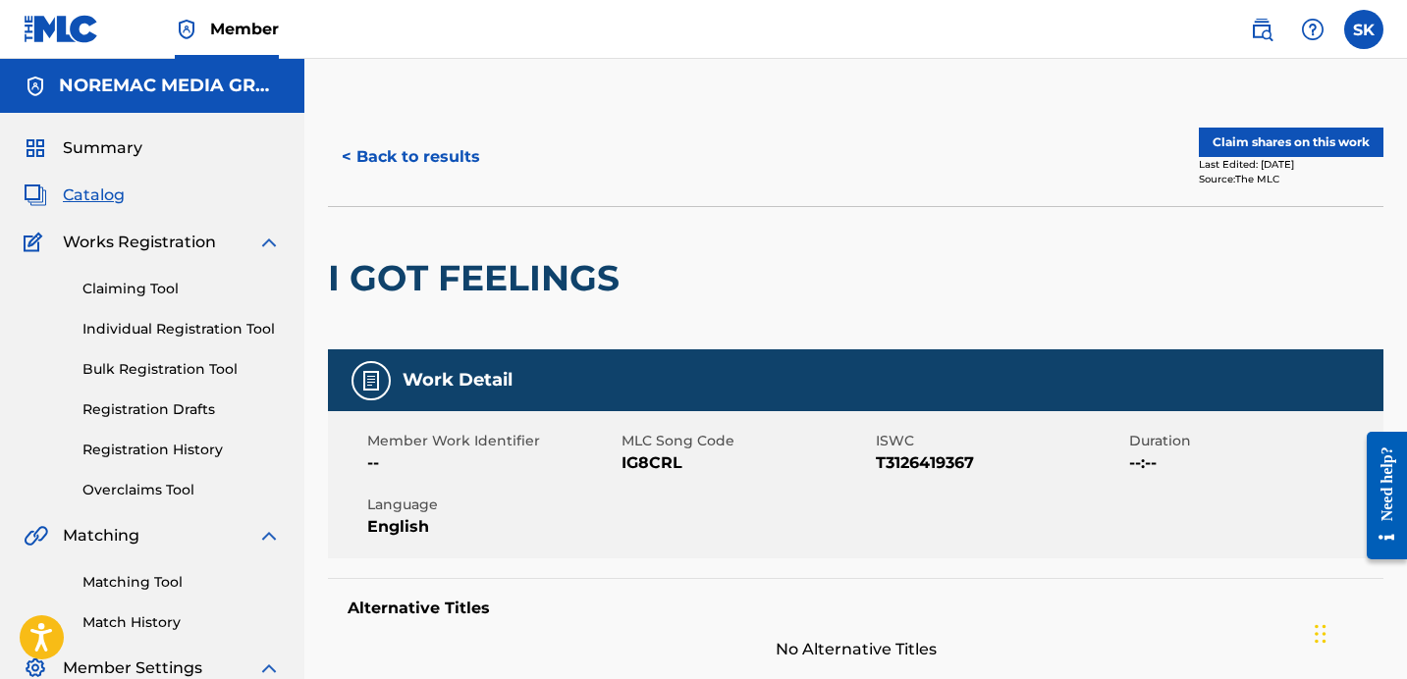
click at [405, 170] on button "< Back to results" at bounding box center [411, 157] width 166 height 49
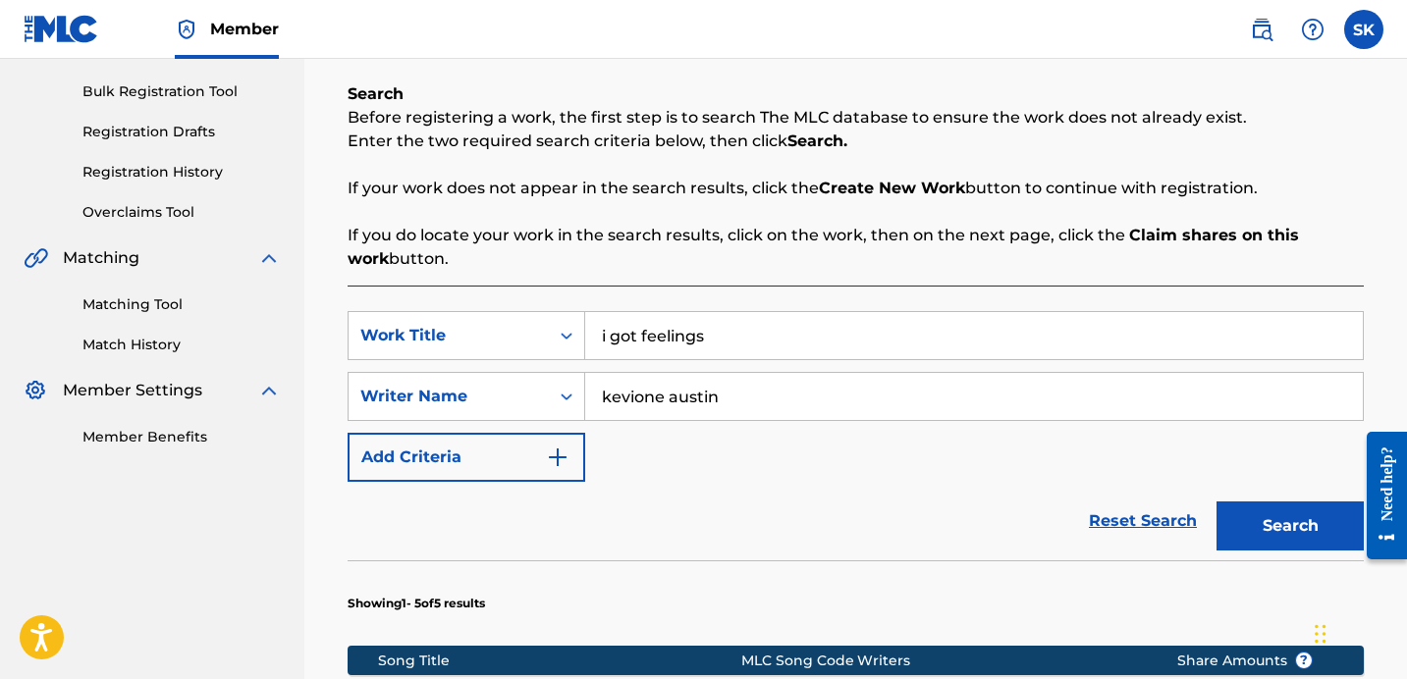
scroll to position [309, 0]
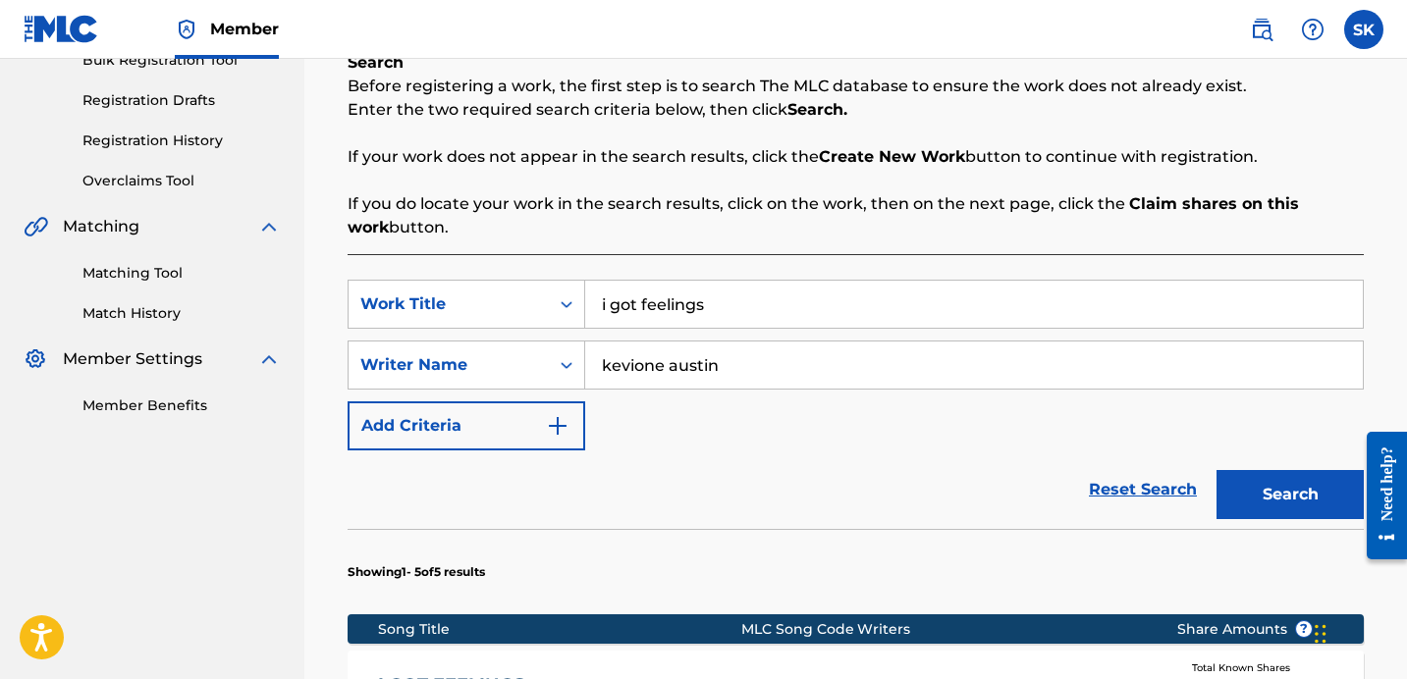
click at [684, 306] on input "i got feelings" at bounding box center [974, 304] width 778 height 47
click at [684, 307] on input "i got feelings" at bounding box center [974, 304] width 778 height 47
type input "part of the game"
click at [1216, 470] on button "Search" at bounding box center [1289, 494] width 147 height 49
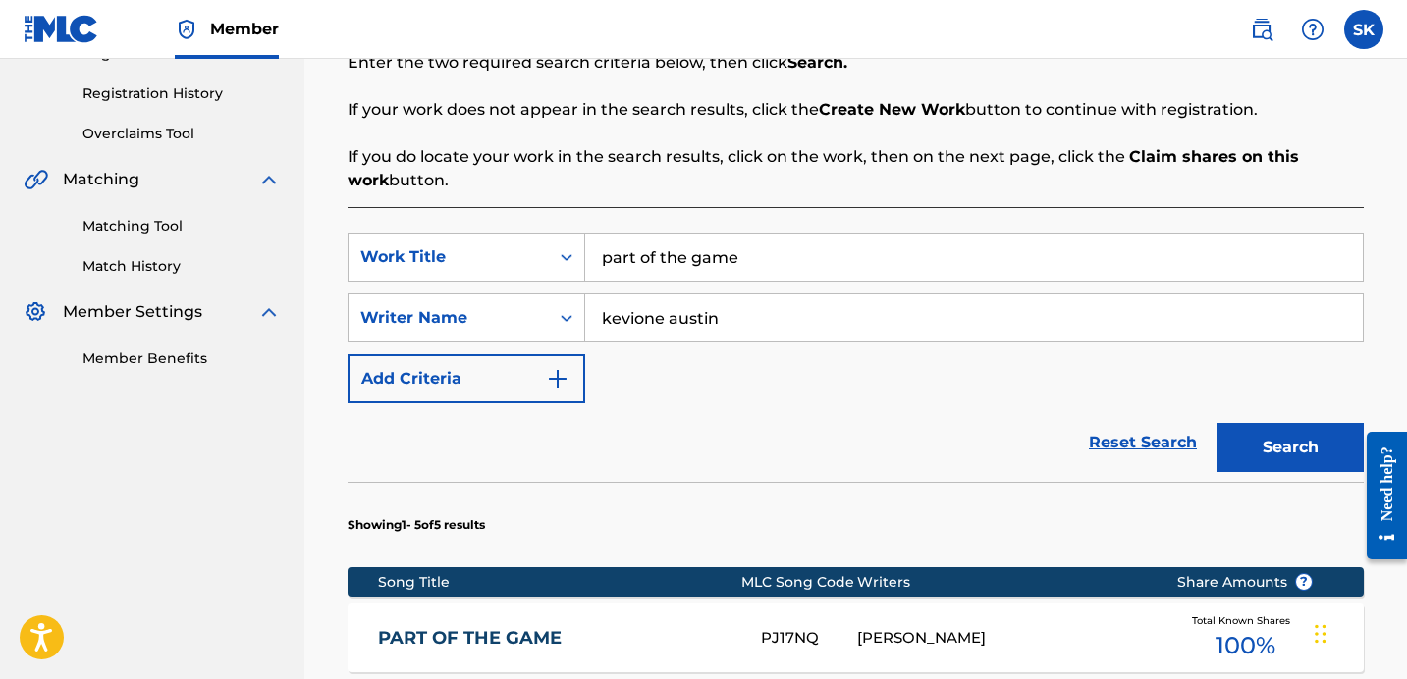
scroll to position [628, 0]
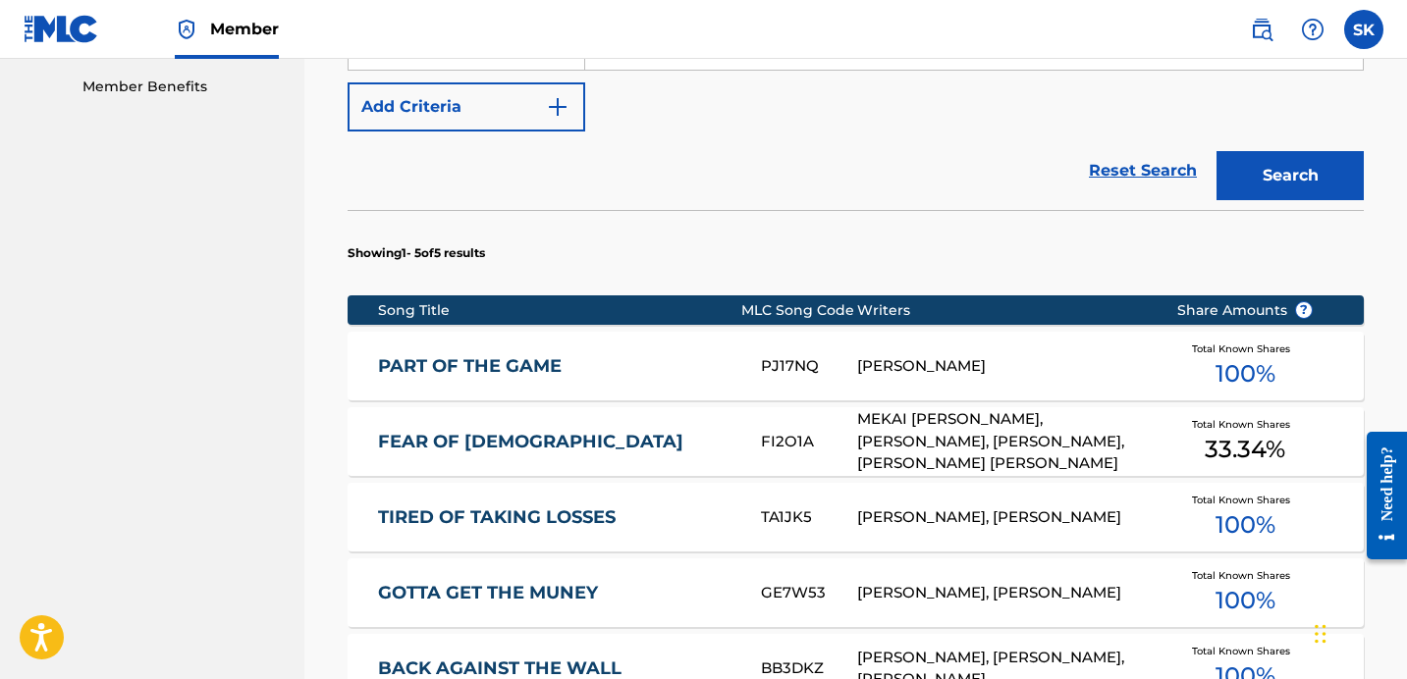
click at [638, 373] on link "PART OF THE GAME" at bounding box center [556, 366] width 356 height 23
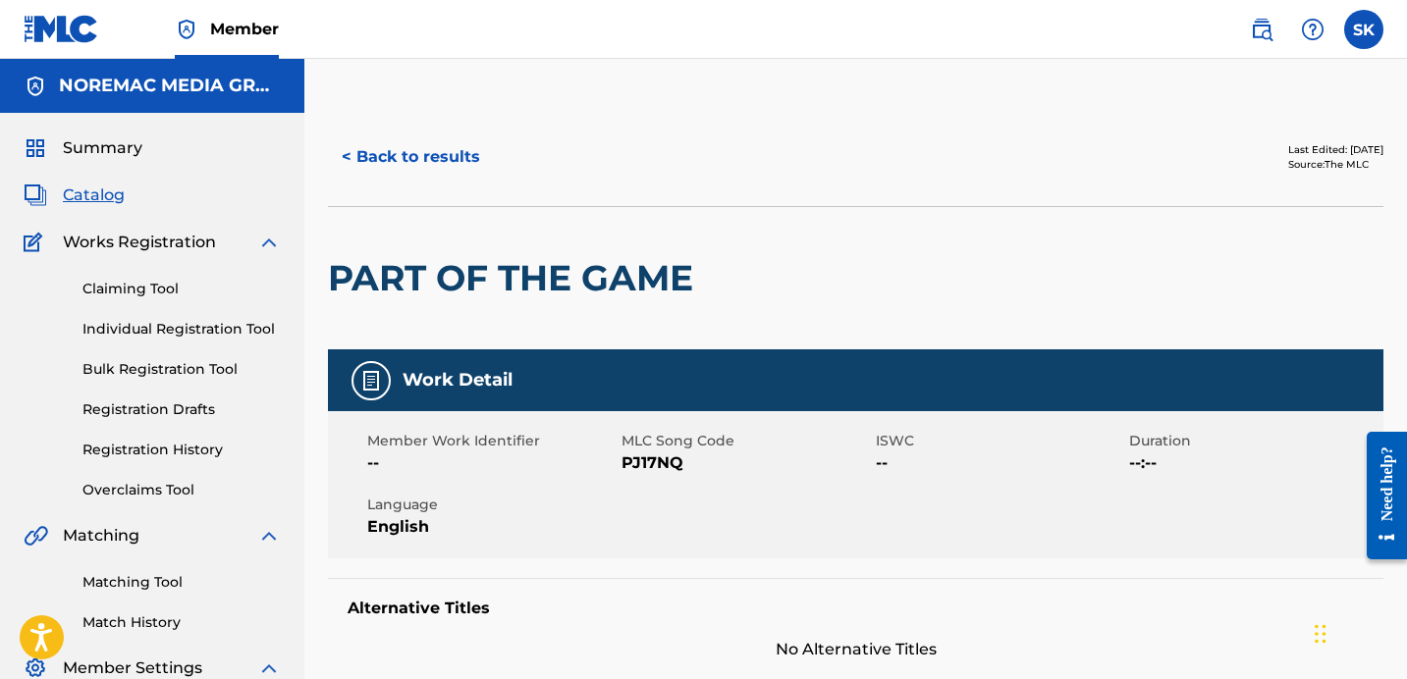
click at [360, 161] on button "< Back to results" at bounding box center [411, 157] width 166 height 49
